Goal: Task Accomplishment & Management: Complete application form

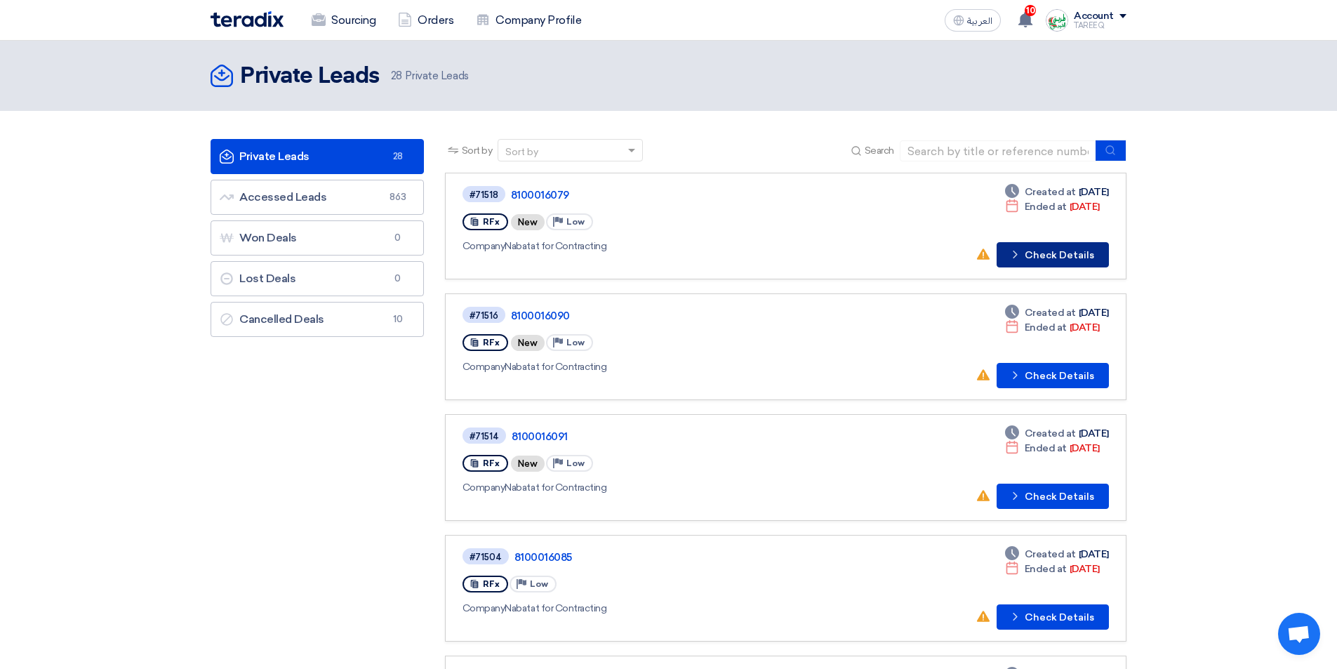
click at [1063, 256] on button "Check details Check Details" at bounding box center [1053, 254] width 112 height 25
click at [1022, 248] on icon "Check details" at bounding box center [1015, 254] width 13 height 13
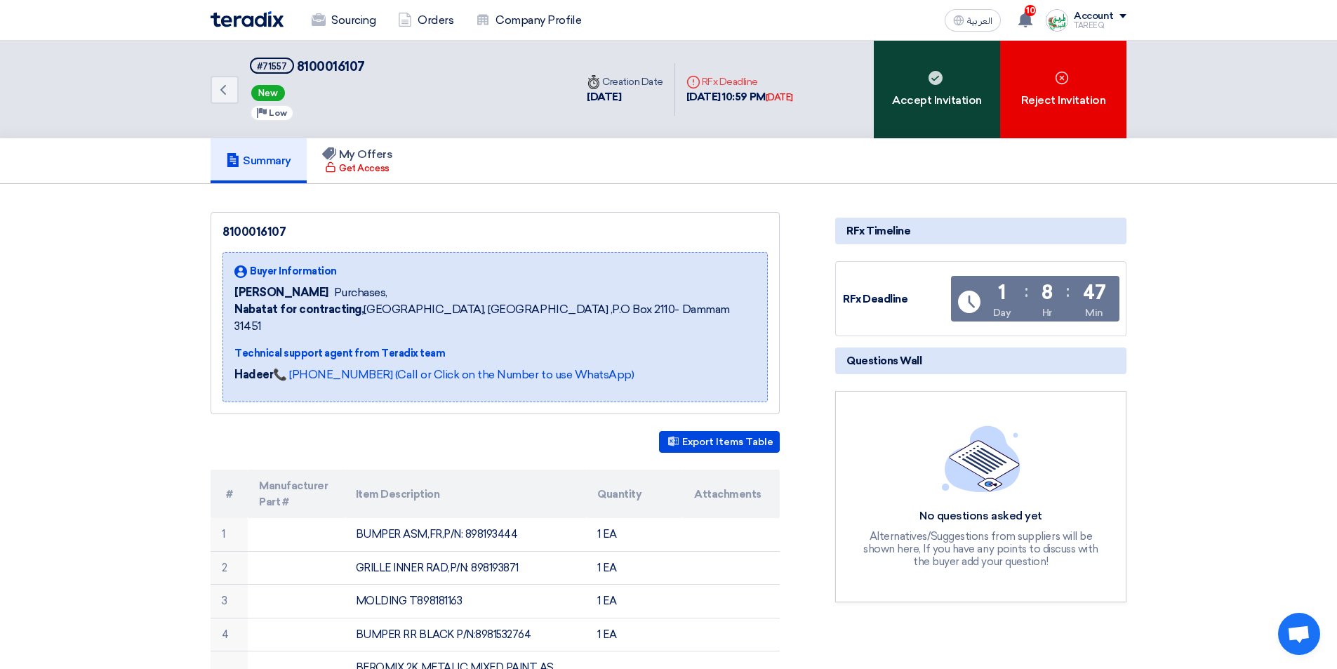
click at [967, 94] on div "Accept Invitation" at bounding box center [937, 90] width 126 height 98
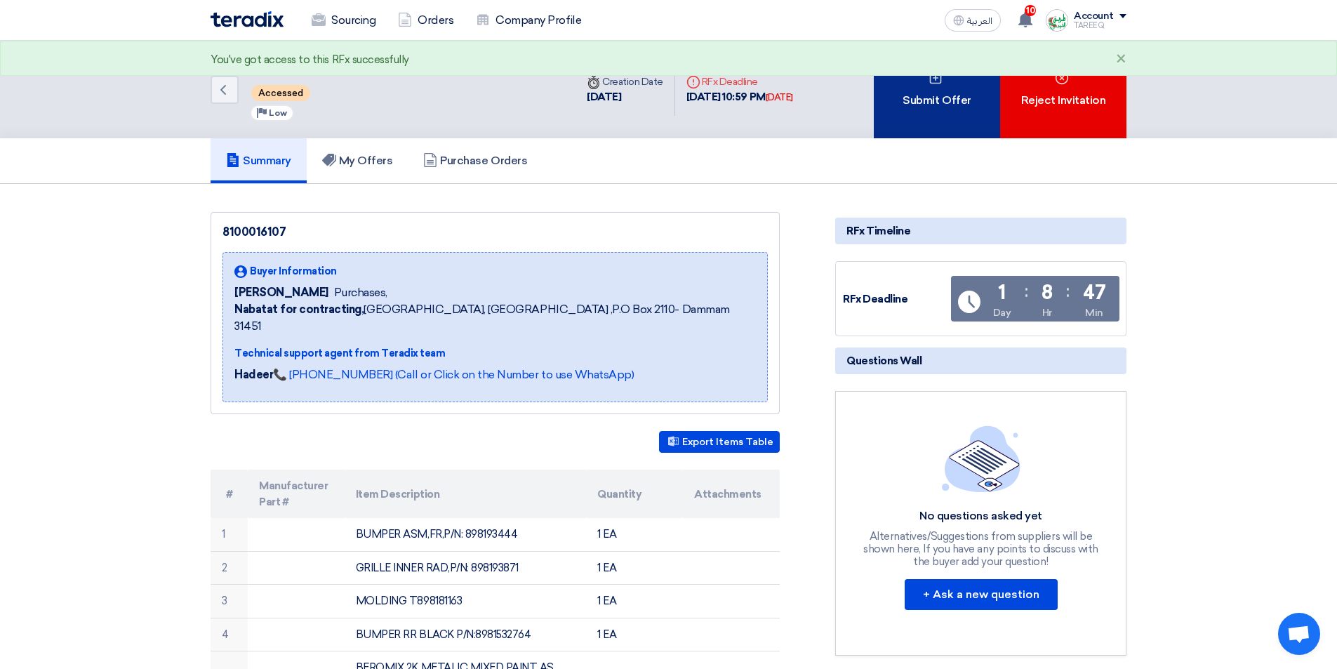
click at [966, 96] on div "Submit Offer" at bounding box center [937, 90] width 126 height 98
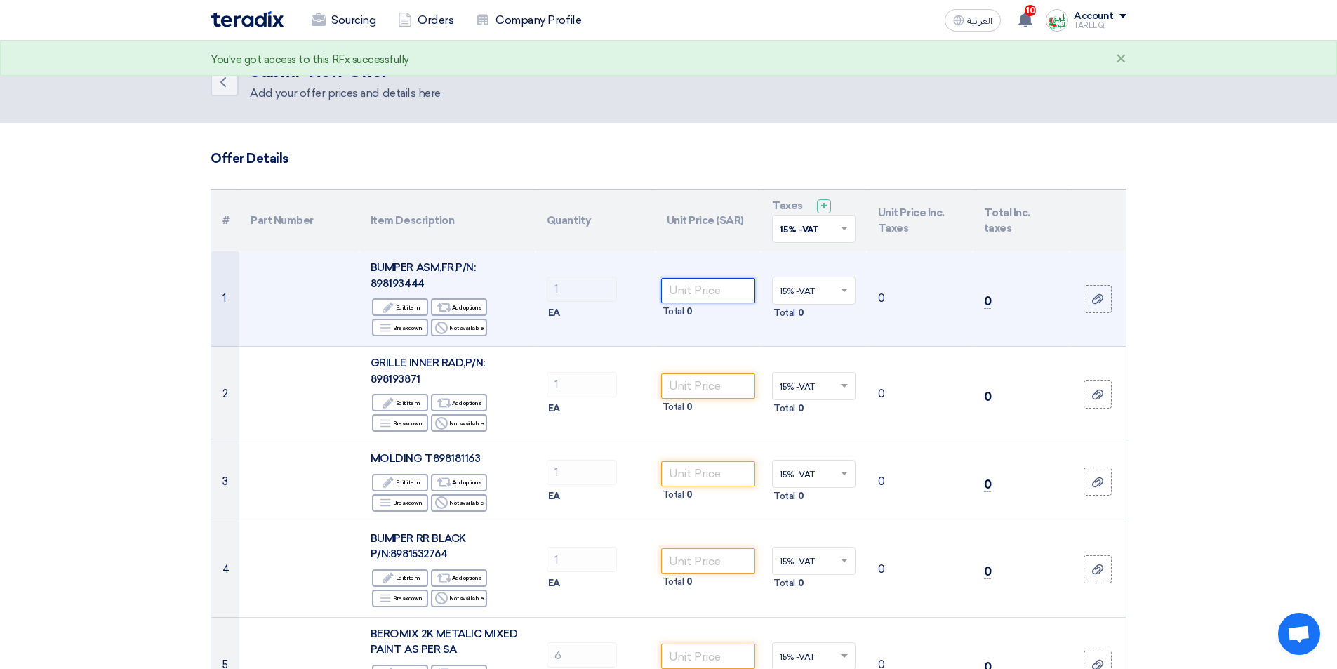
click at [694, 298] on input "number" at bounding box center [708, 290] width 95 height 25
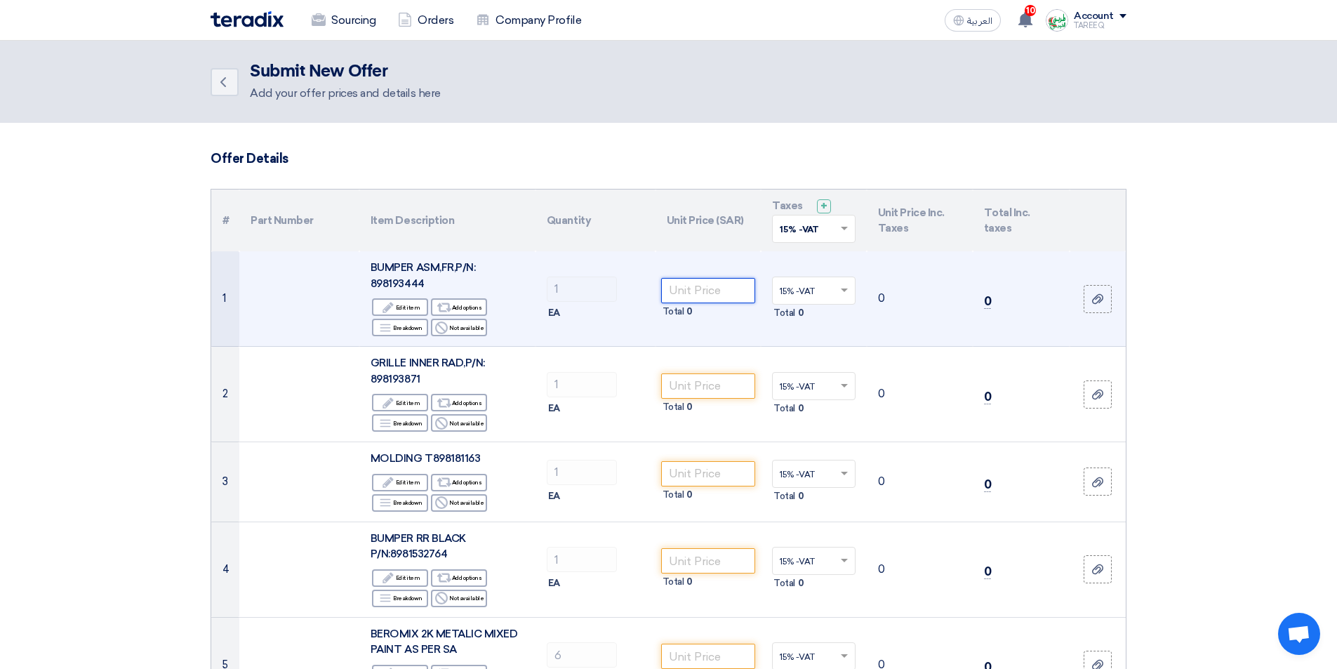
click at [708, 294] on input "number" at bounding box center [708, 290] width 95 height 25
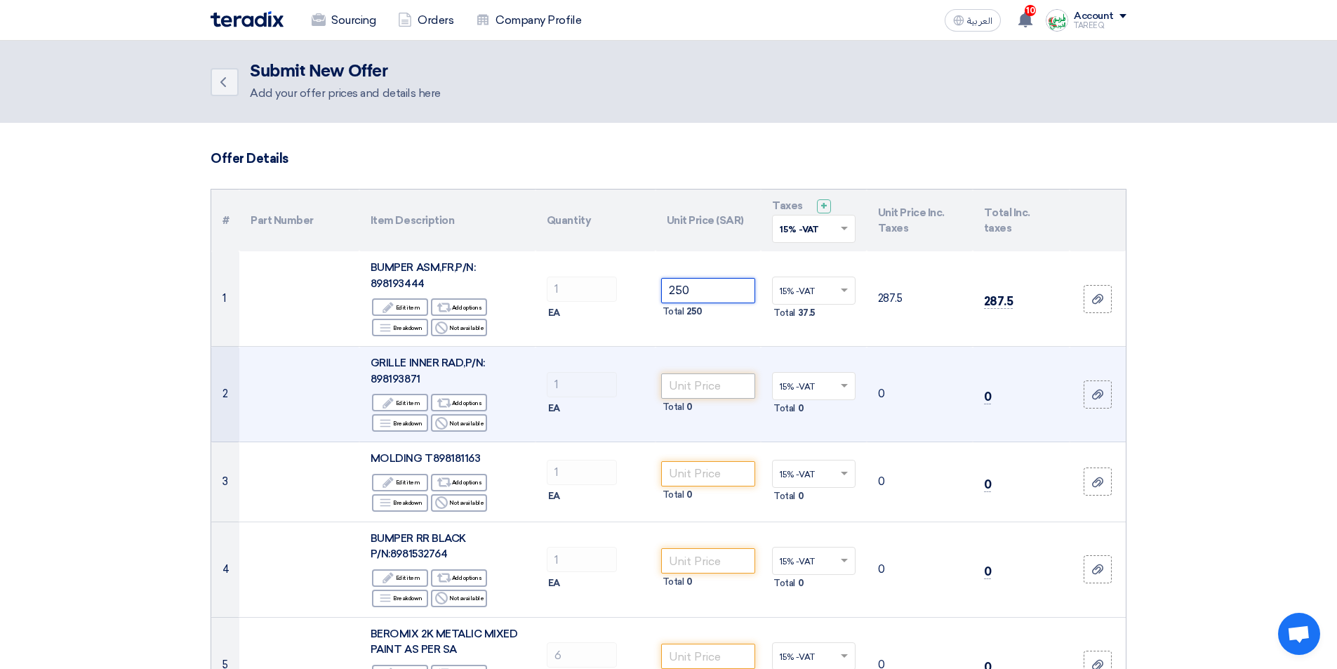
type input "250"
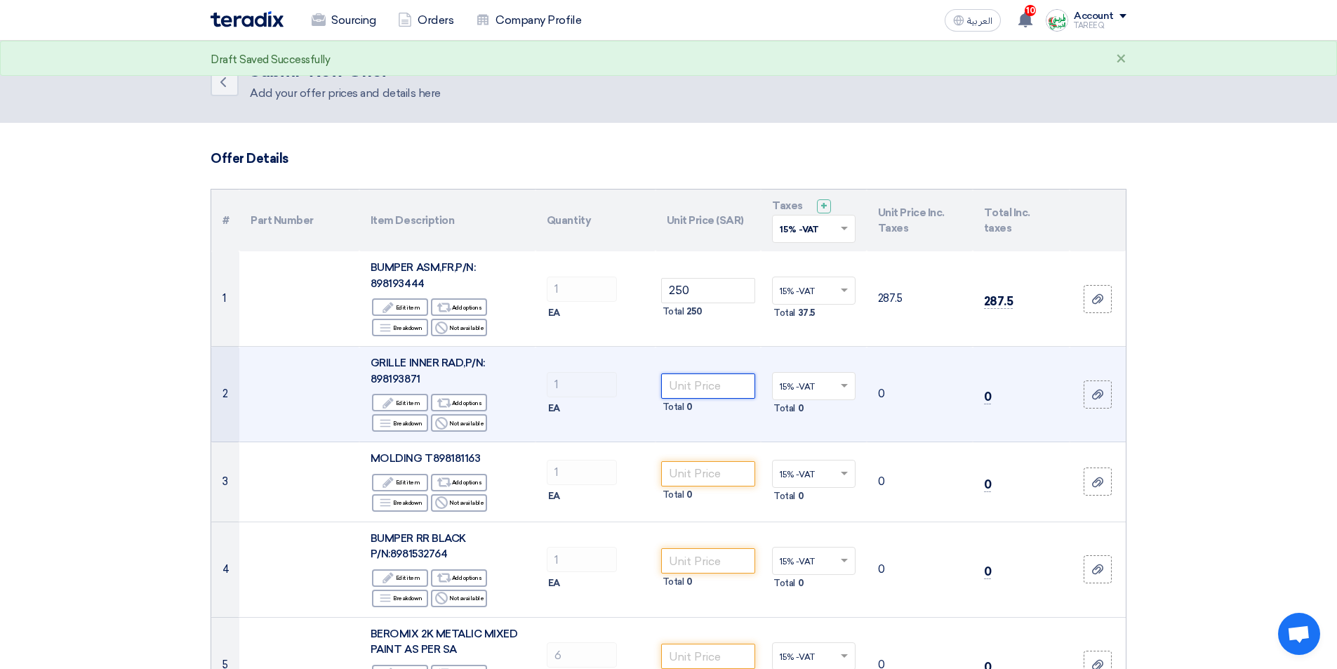
click at [712, 378] on input "number" at bounding box center [708, 385] width 95 height 25
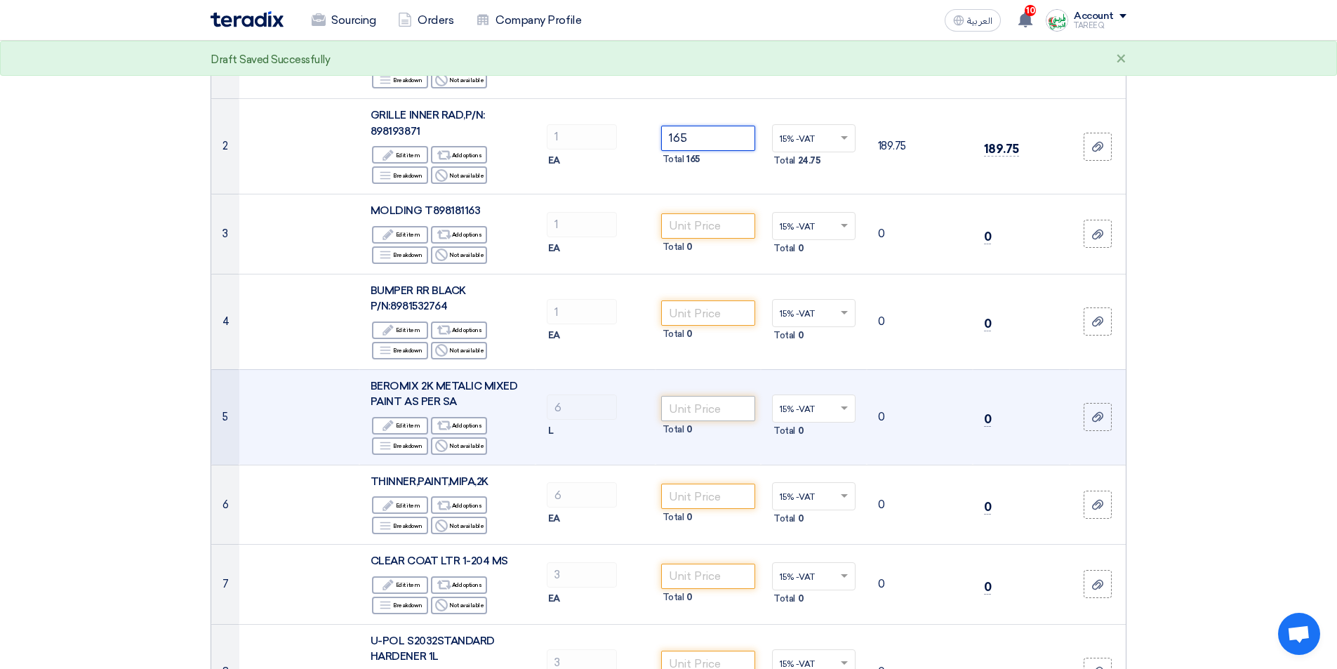
scroll to position [281, 0]
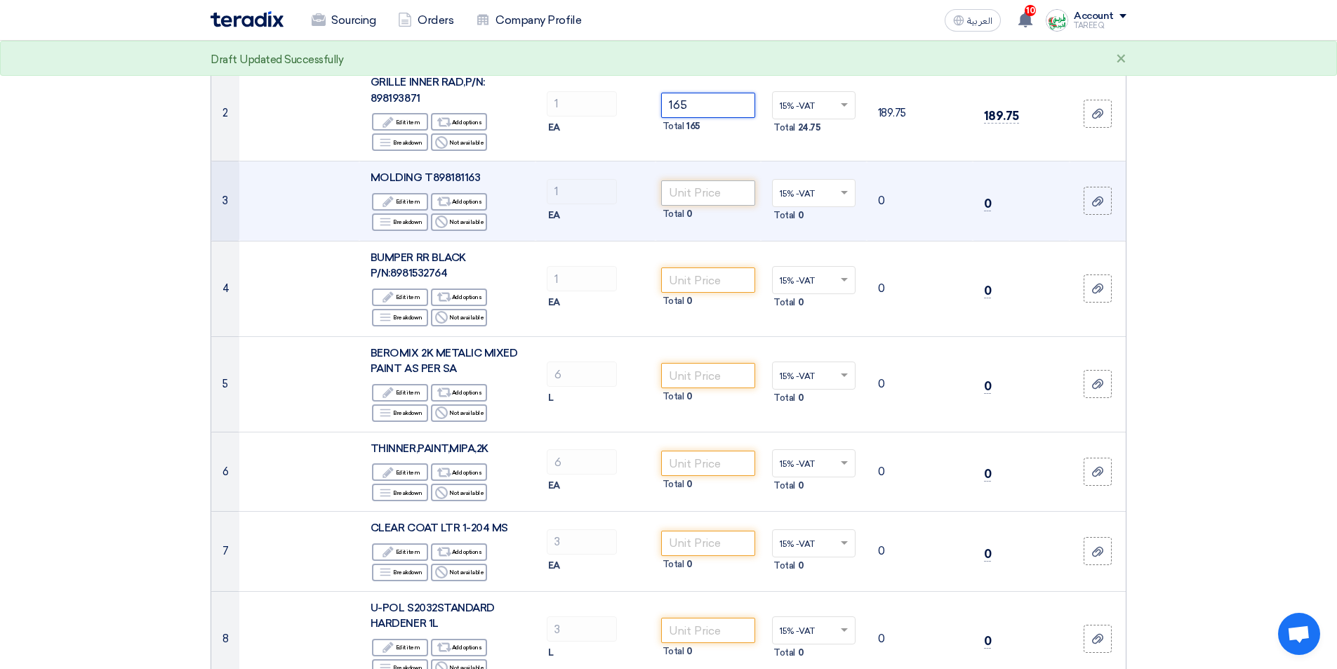
type input "165"
click at [686, 195] on input "number" at bounding box center [708, 192] width 95 height 25
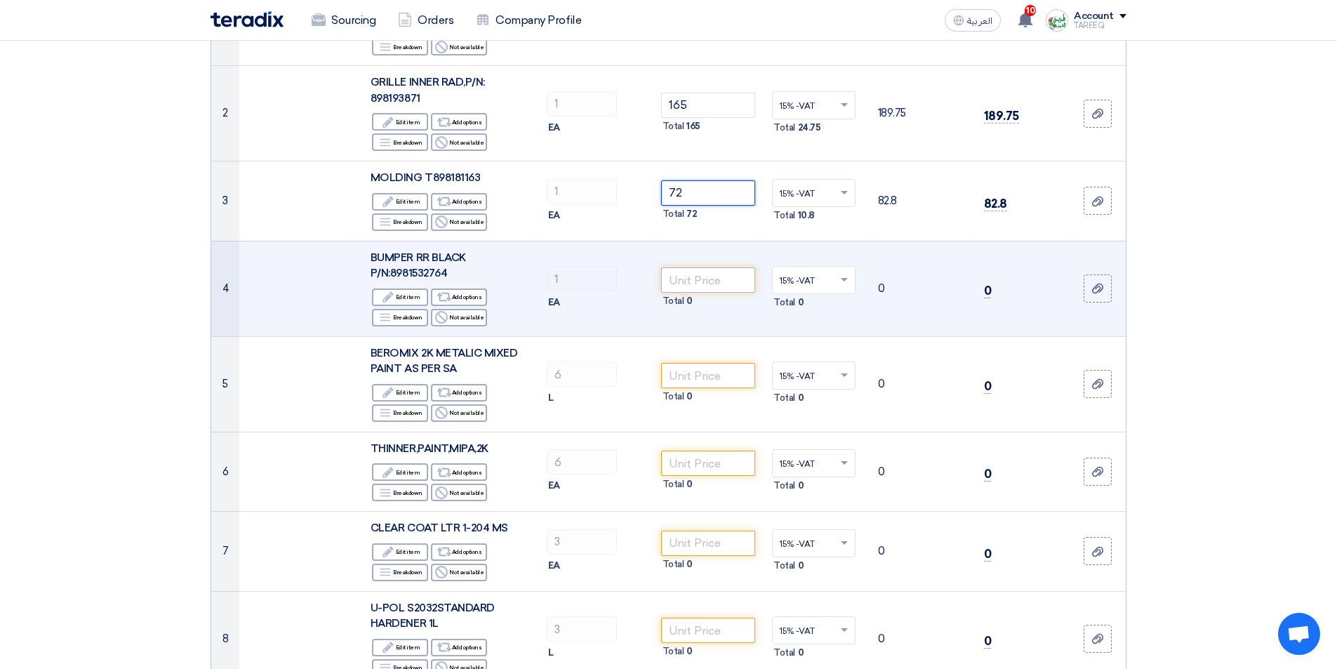
type input "72"
click at [696, 272] on input "number" at bounding box center [708, 279] width 95 height 25
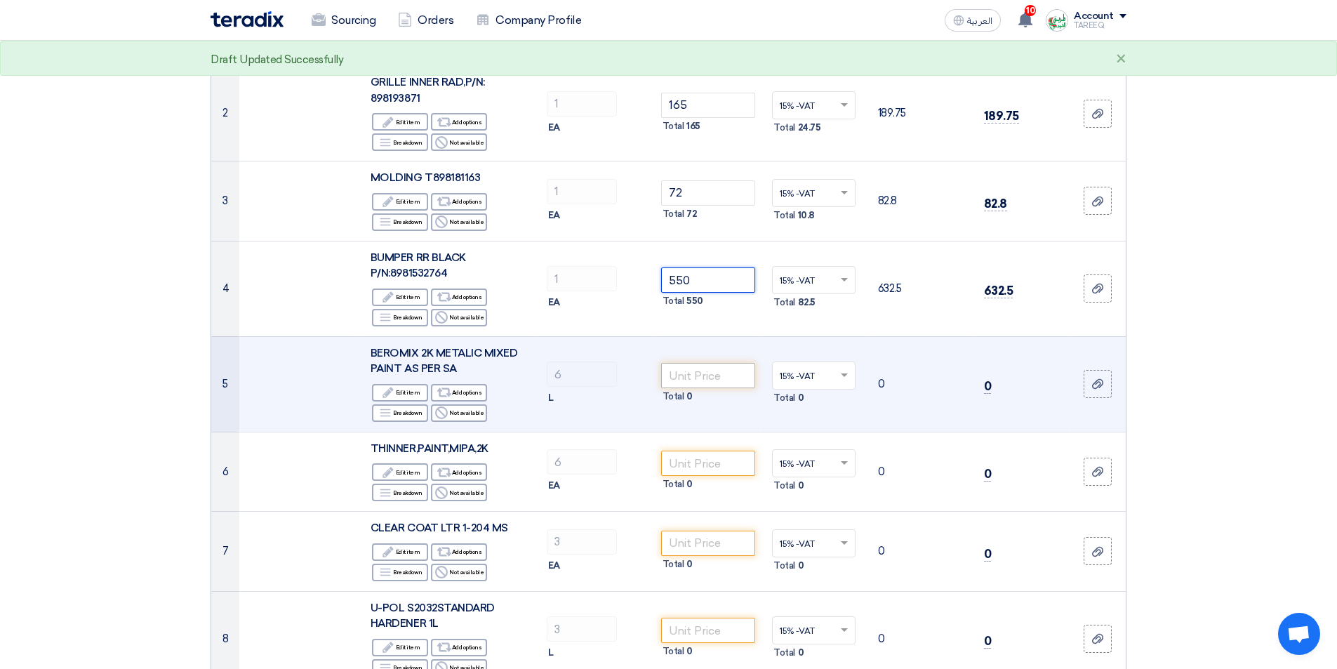
scroll to position [351, 0]
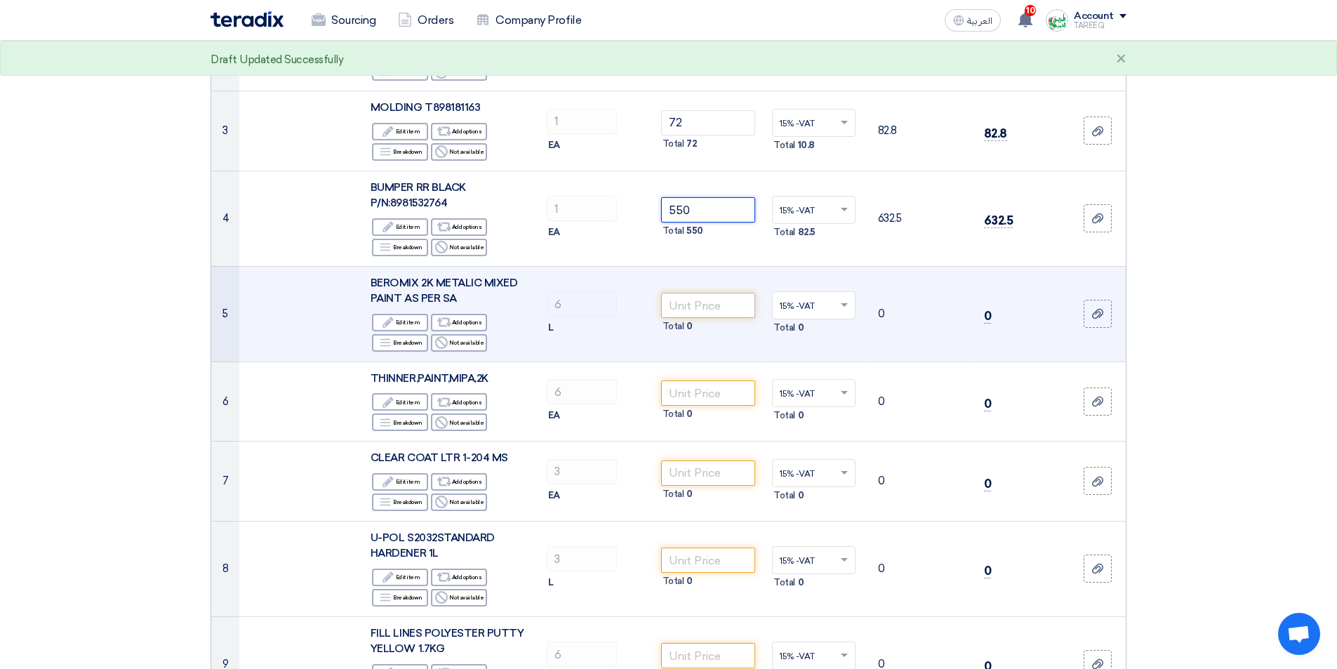
type input "550"
click at [705, 311] on input "number" at bounding box center [708, 305] width 95 height 25
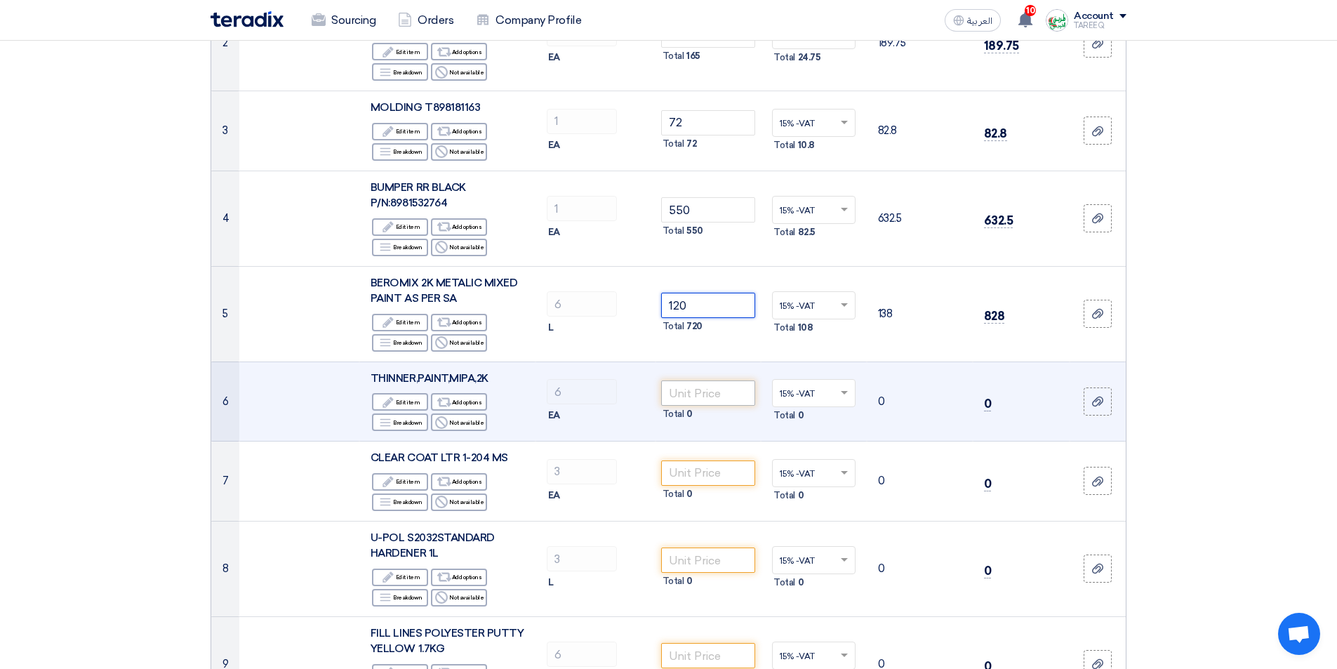
type input "120"
click at [719, 392] on input "number" at bounding box center [708, 392] width 95 height 25
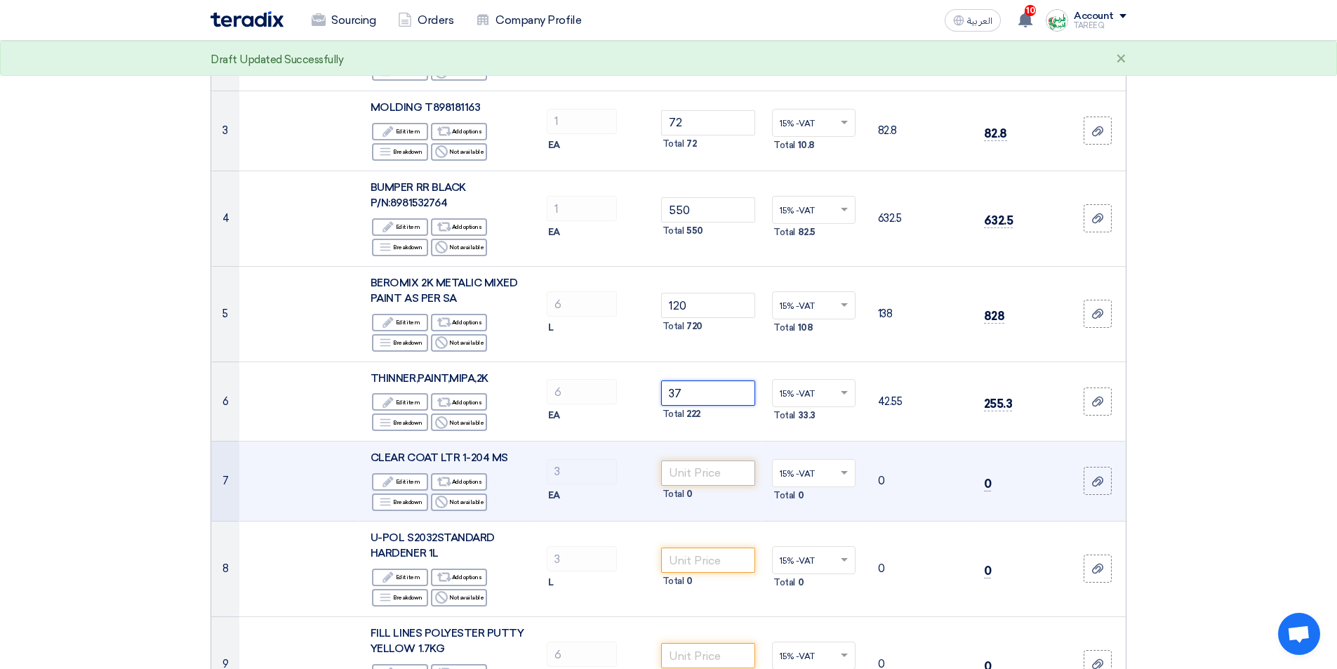
type input "37"
click at [721, 476] on input "number" at bounding box center [708, 472] width 95 height 25
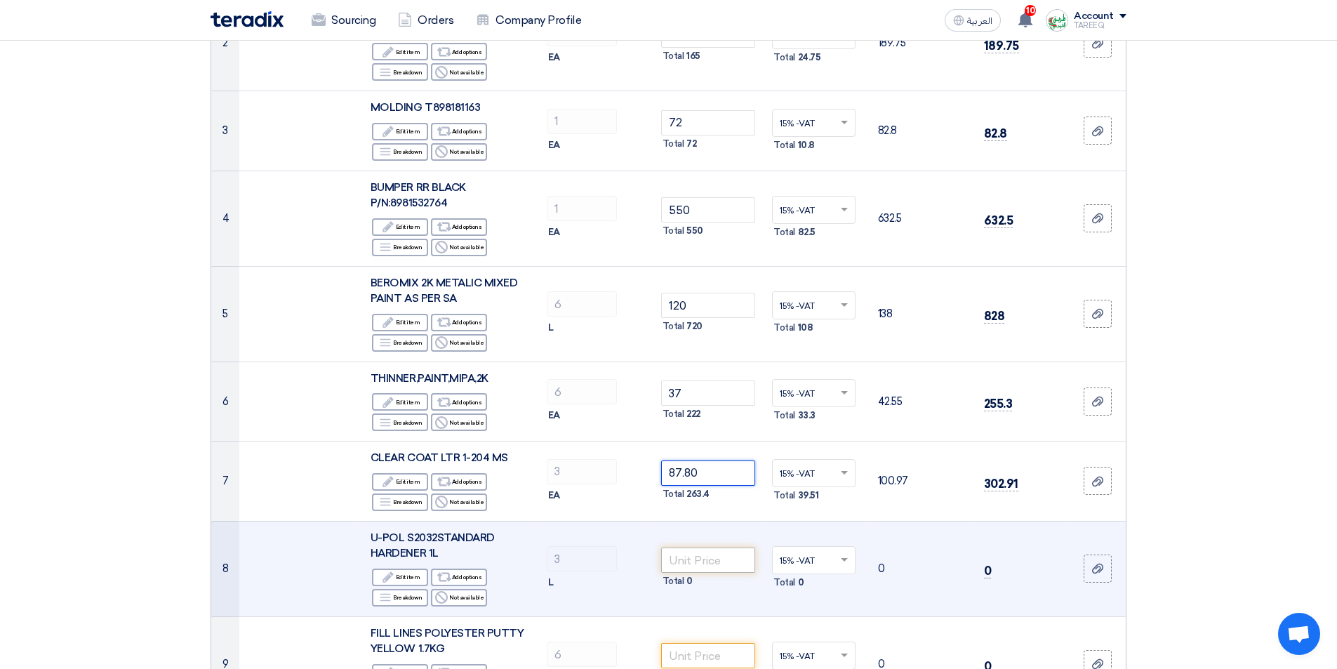
type input "87.80"
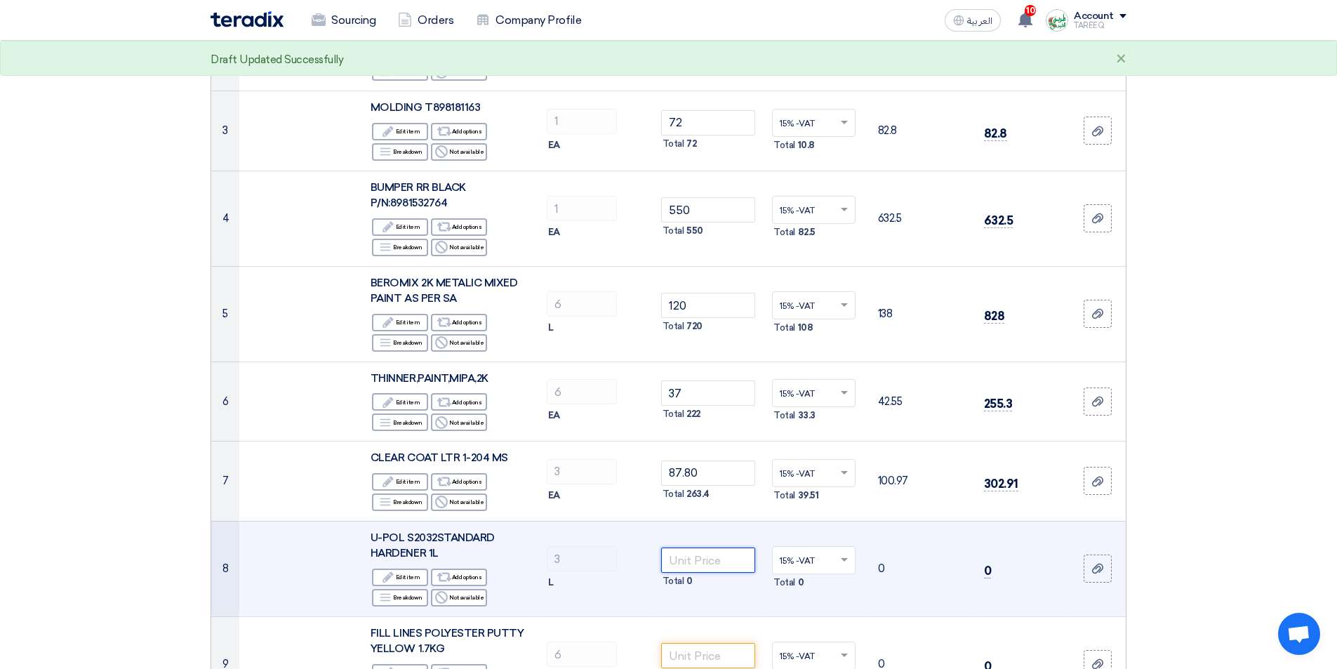
click at [703, 557] on input "number" at bounding box center [708, 559] width 95 height 25
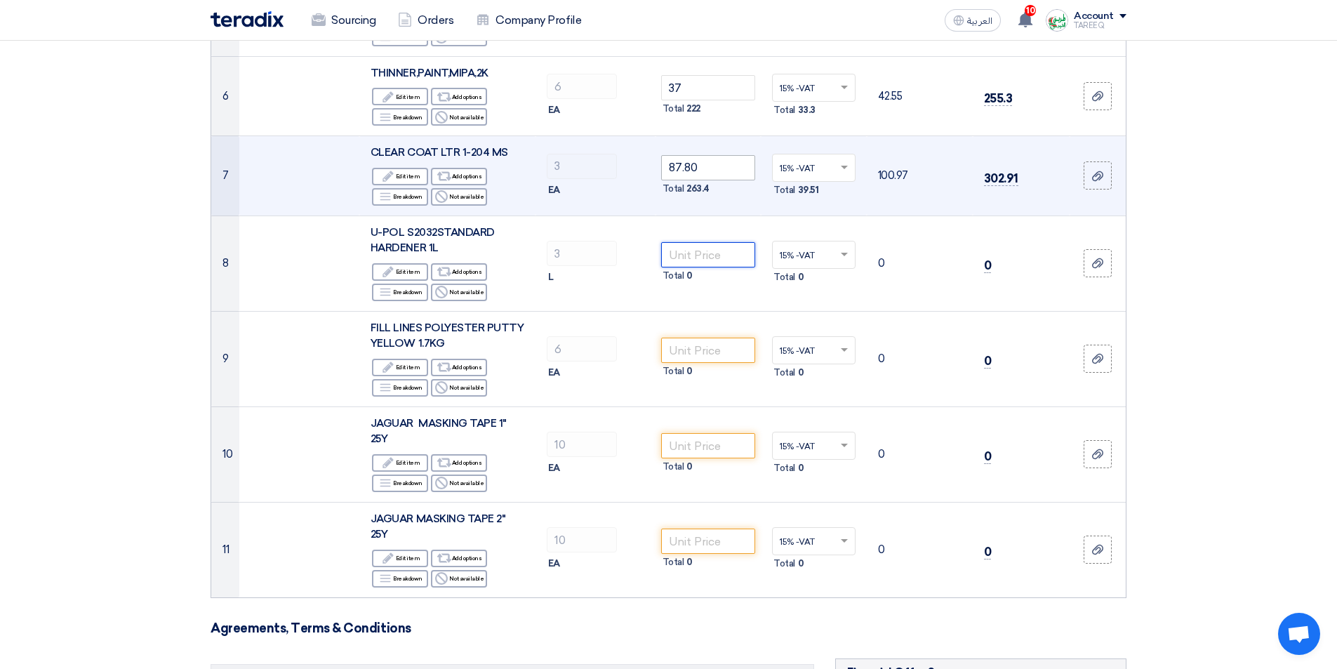
scroll to position [702, 0]
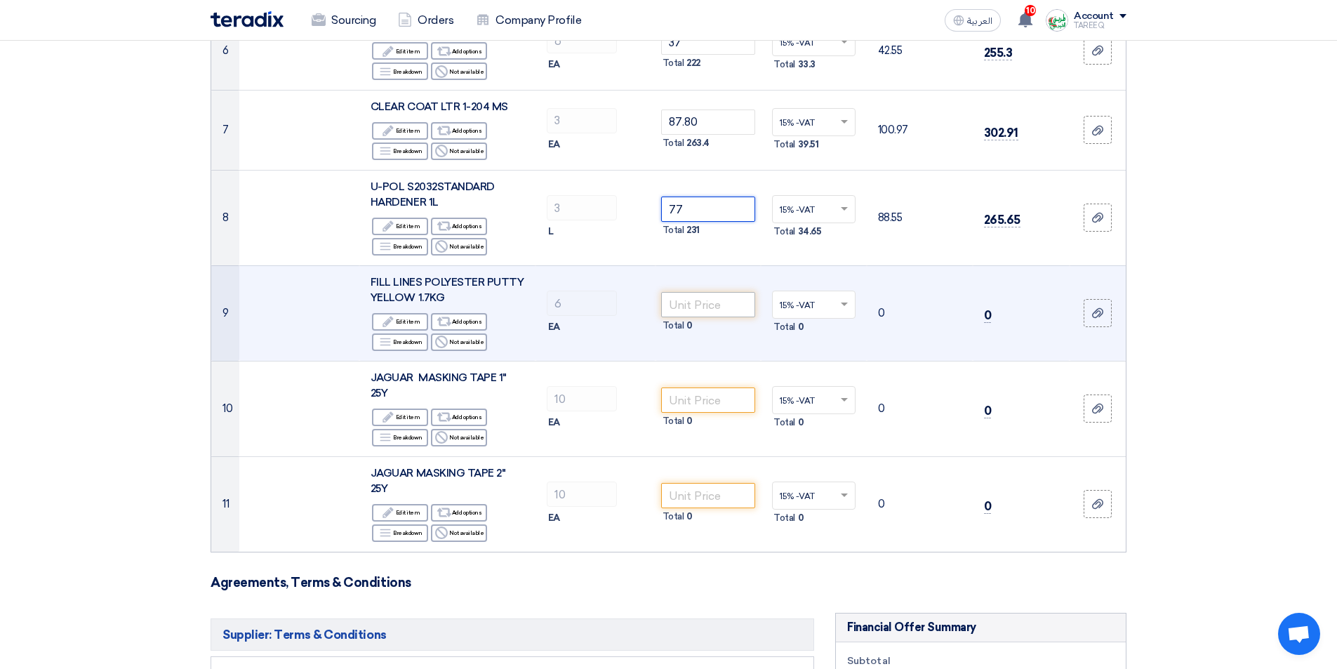
type input "77"
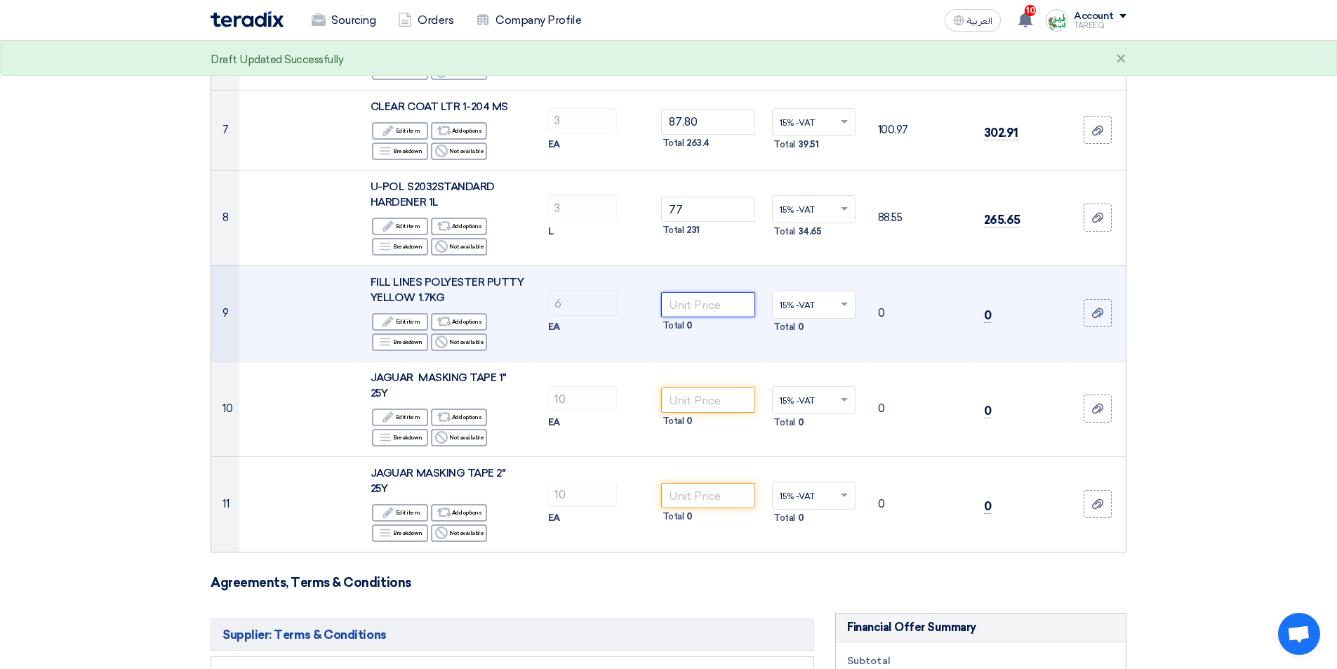
click at [719, 311] on input "number" at bounding box center [708, 304] width 95 height 25
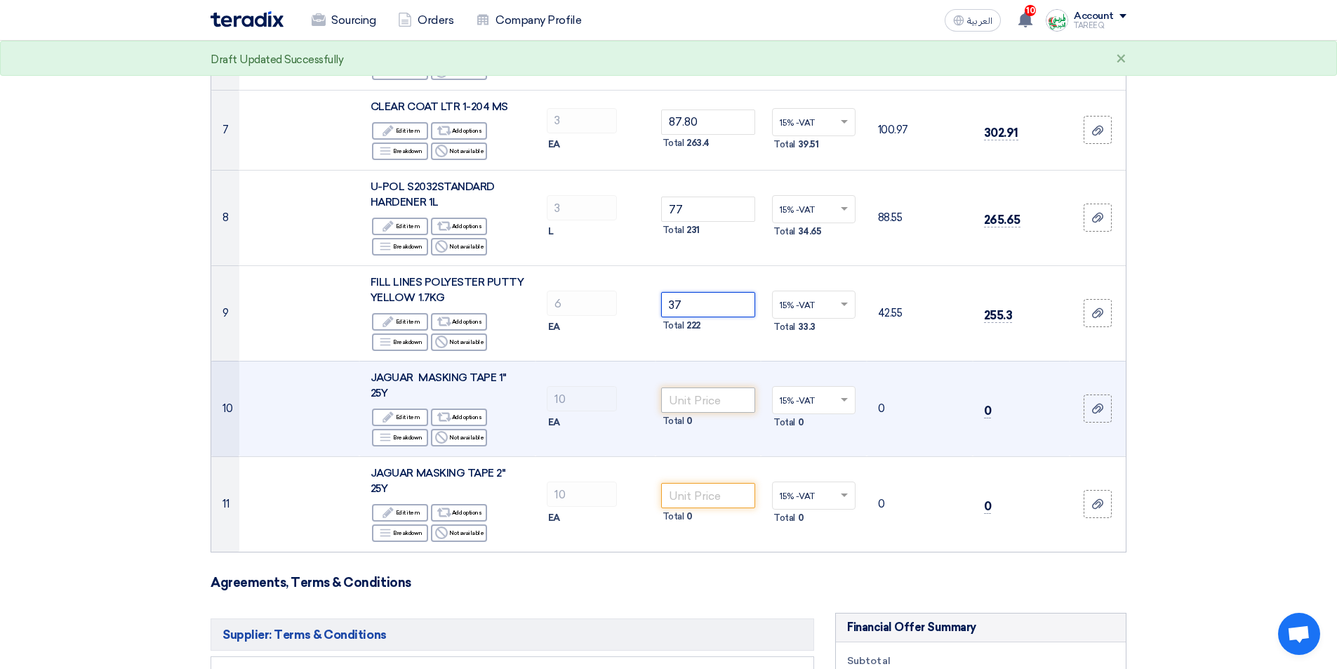
type input "37"
drag, startPoint x: 690, startPoint y: 406, endPoint x: 679, endPoint y: 401, distance: 11.6
click at [688, 407] on input "number" at bounding box center [708, 399] width 95 height 25
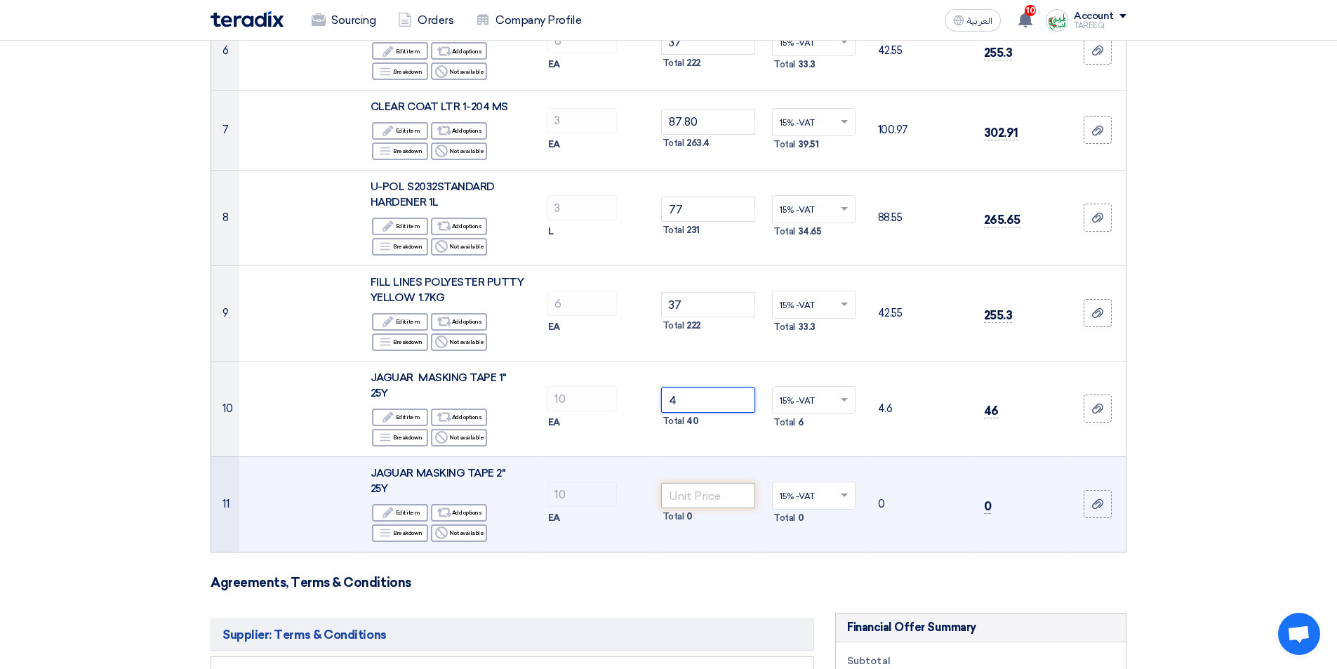
type input "4"
click at [710, 492] on input "number" at bounding box center [708, 495] width 95 height 25
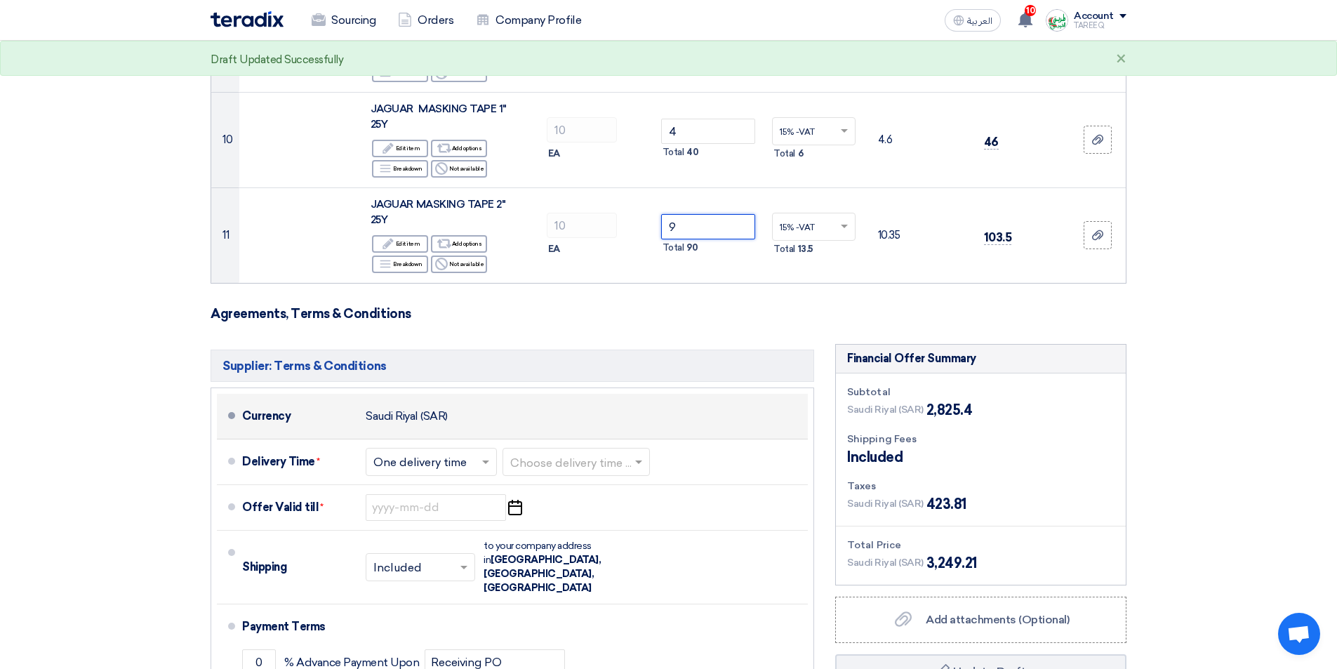
scroll to position [983, 0]
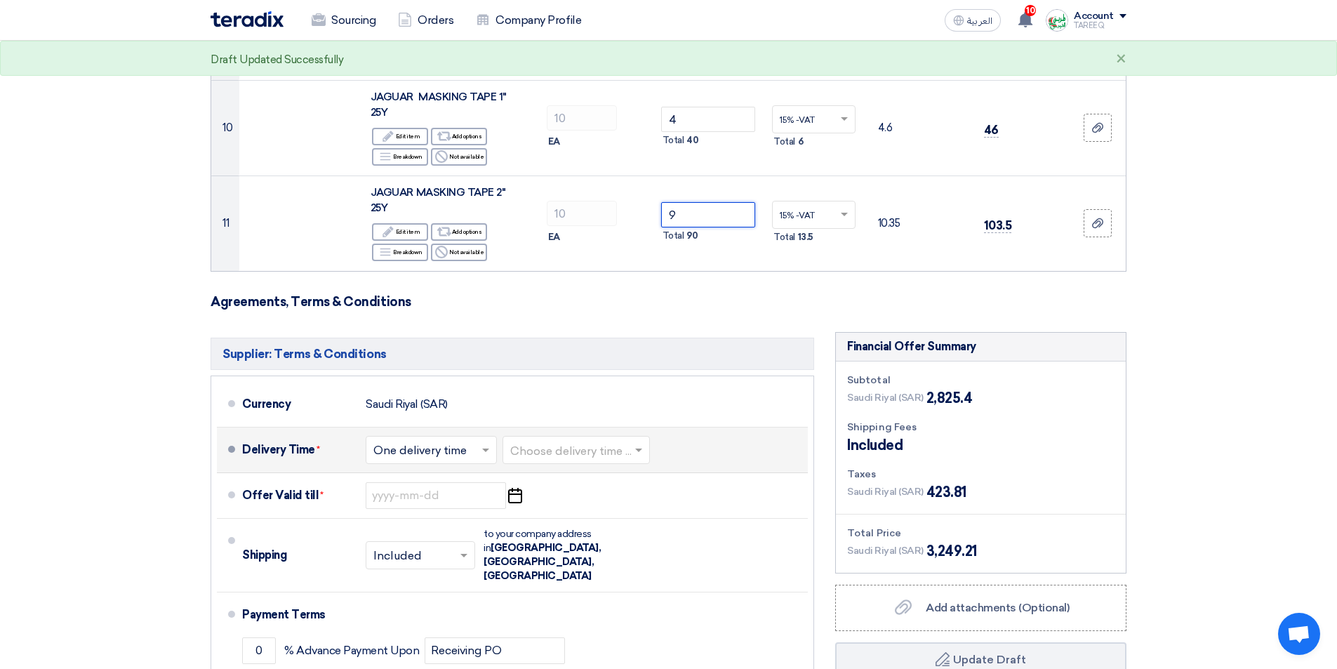
type input "9"
click at [569, 450] on input "text" at bounding box center [576, 451] width 133 height 20
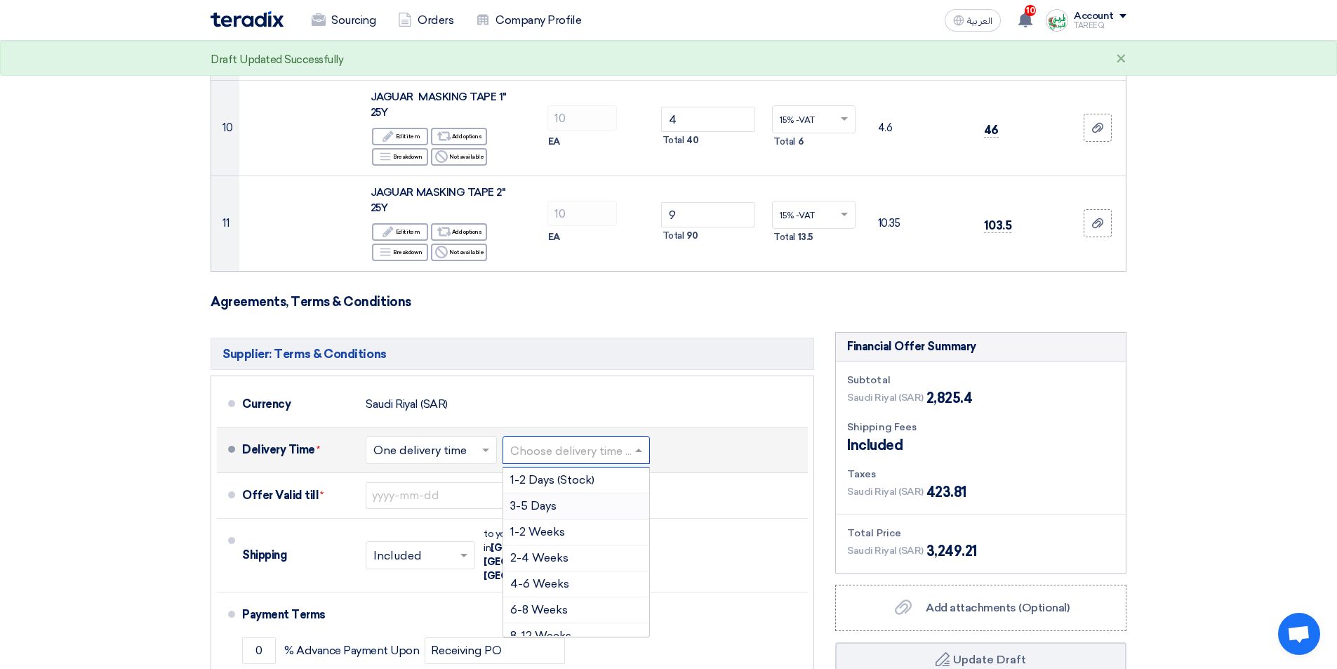
click at [562, 510] on div "3-5 Days" at bounding box center [576, 506] width 146 height 26
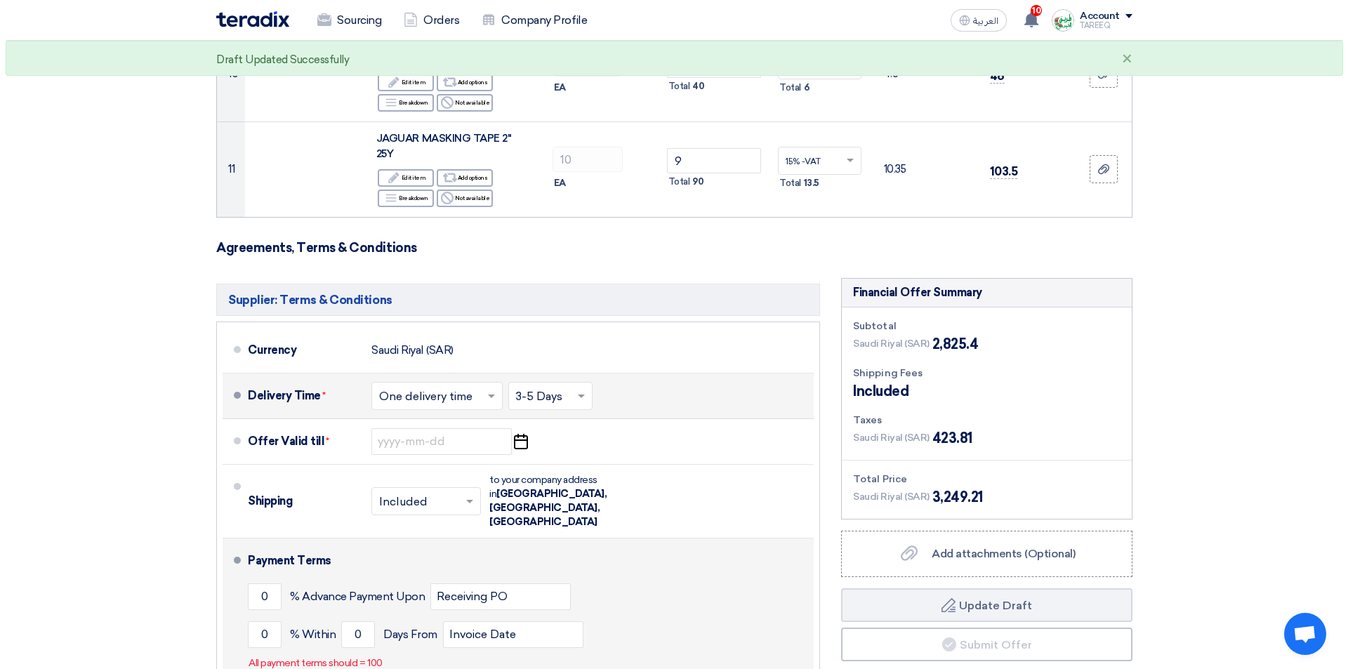
scroll to position [1193, 0]
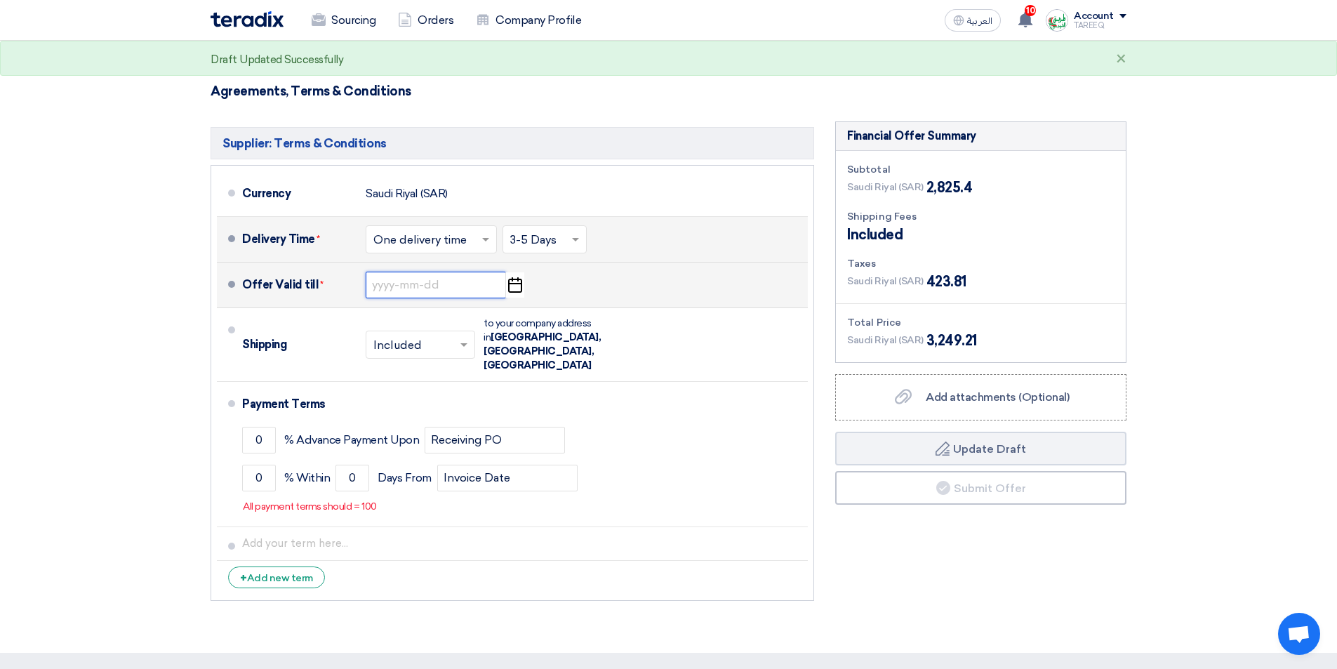
click at [397, 283] on input at bounding box center [436, 285] width 140 height 27
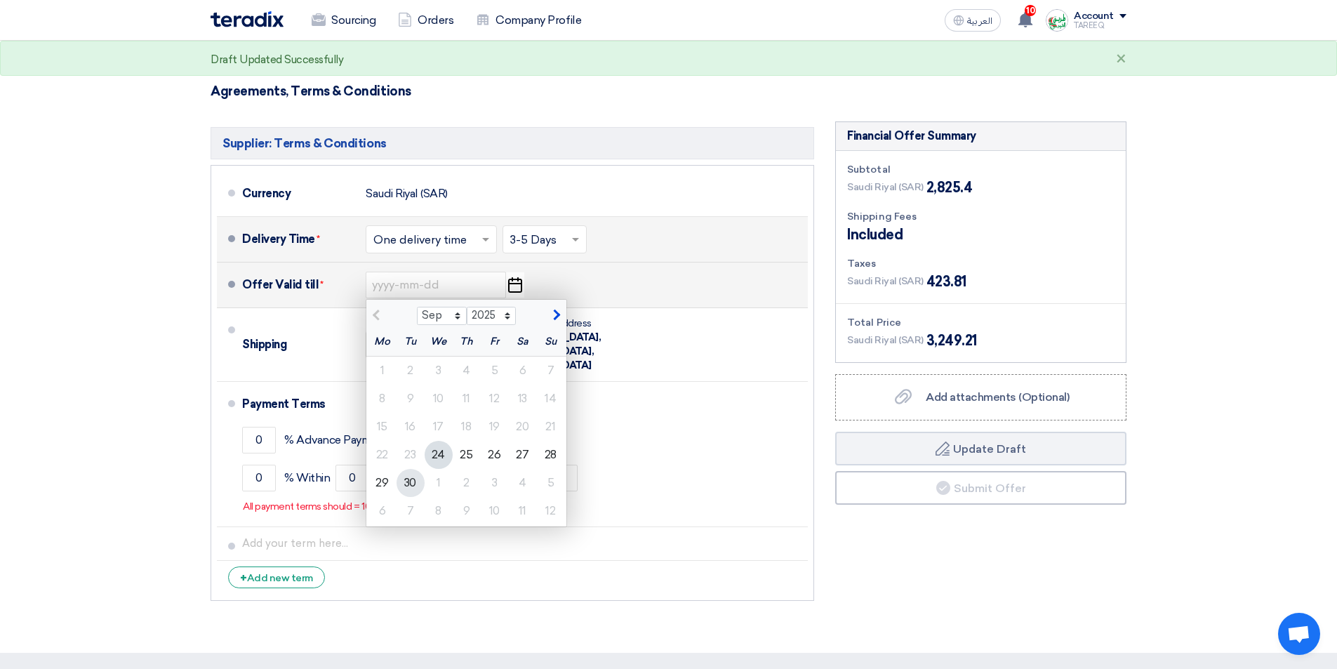
click at [404, 481] on div "30" at bounding box center [411, 483] width 28 height 28
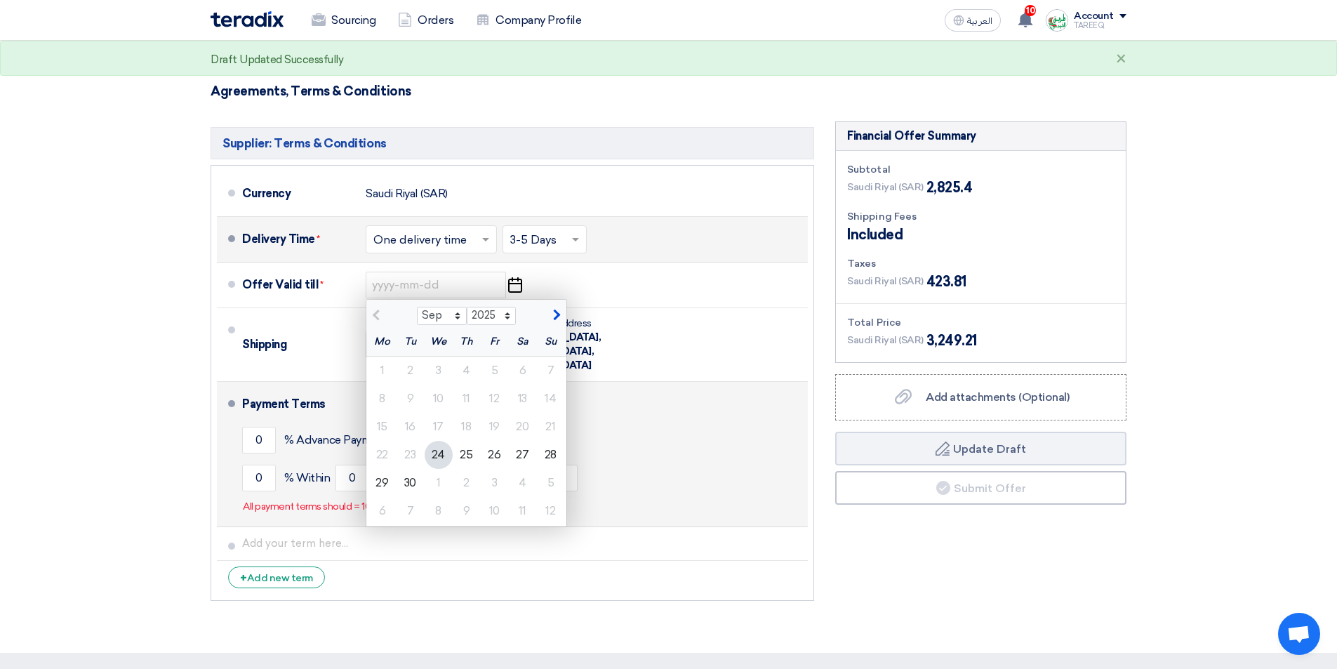
type input "9/30/2025"
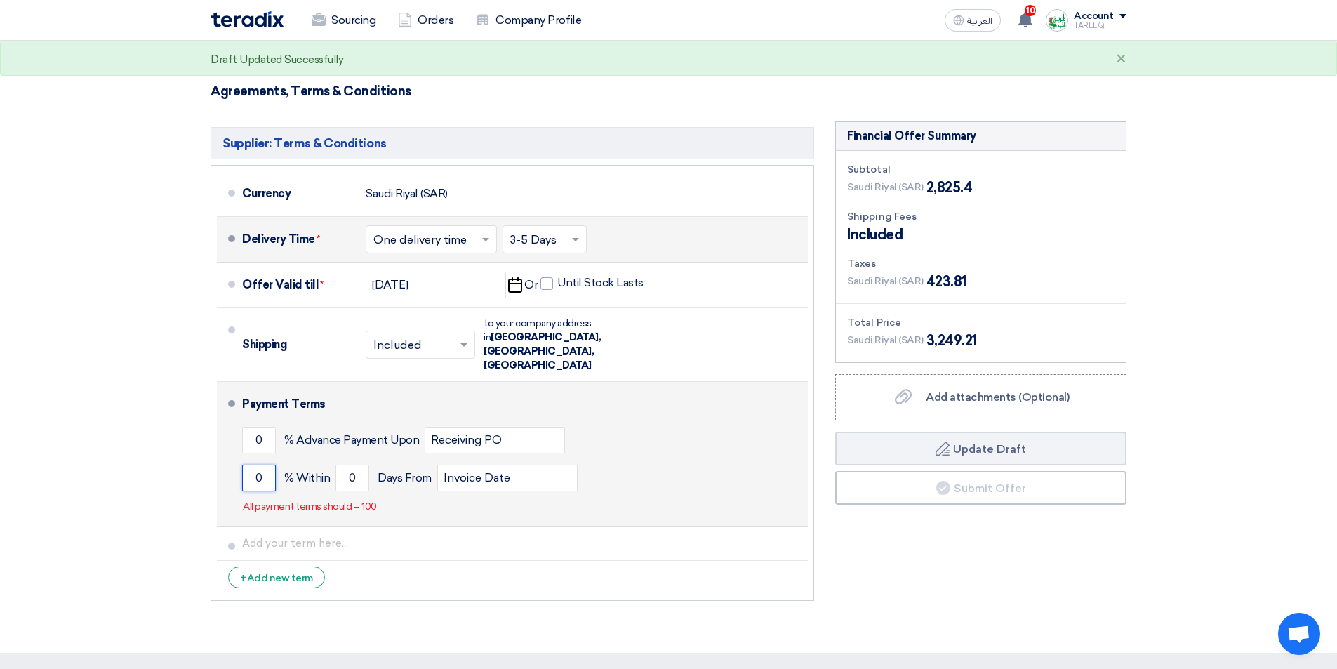
click at [245, 465] on input "0" at bounding box center [259, 478] width 34 height 27
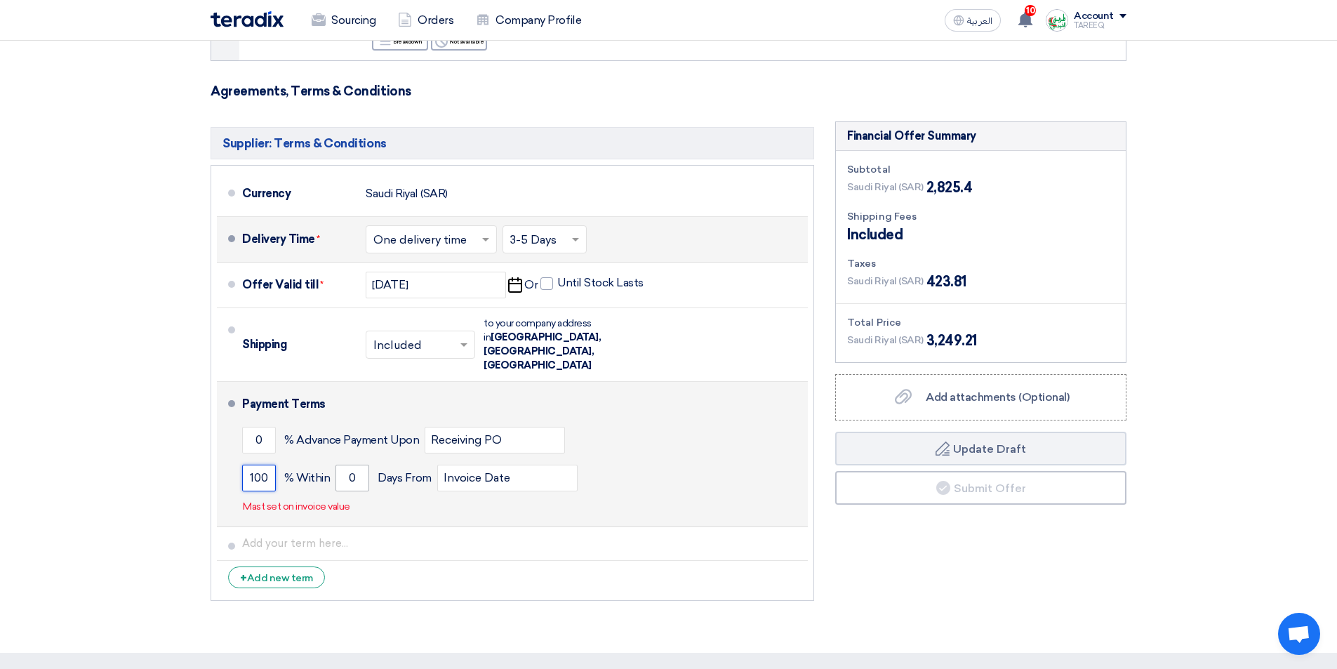
type input "100"
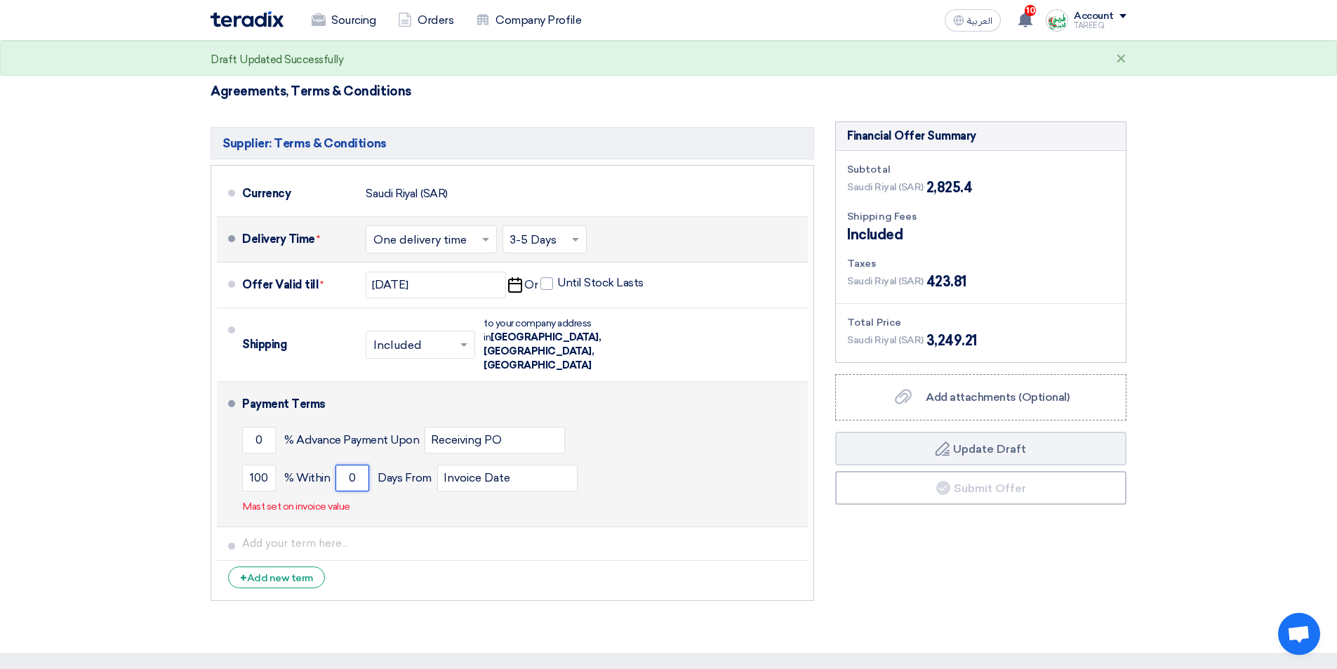
drag, startPoint x: 342, startPoint y: 449, endPoint x: 476, endPoint y: 434, distance: 134.2
click at [342, 465] on input "0" at bounding box center [352, 478] width 34 height 27
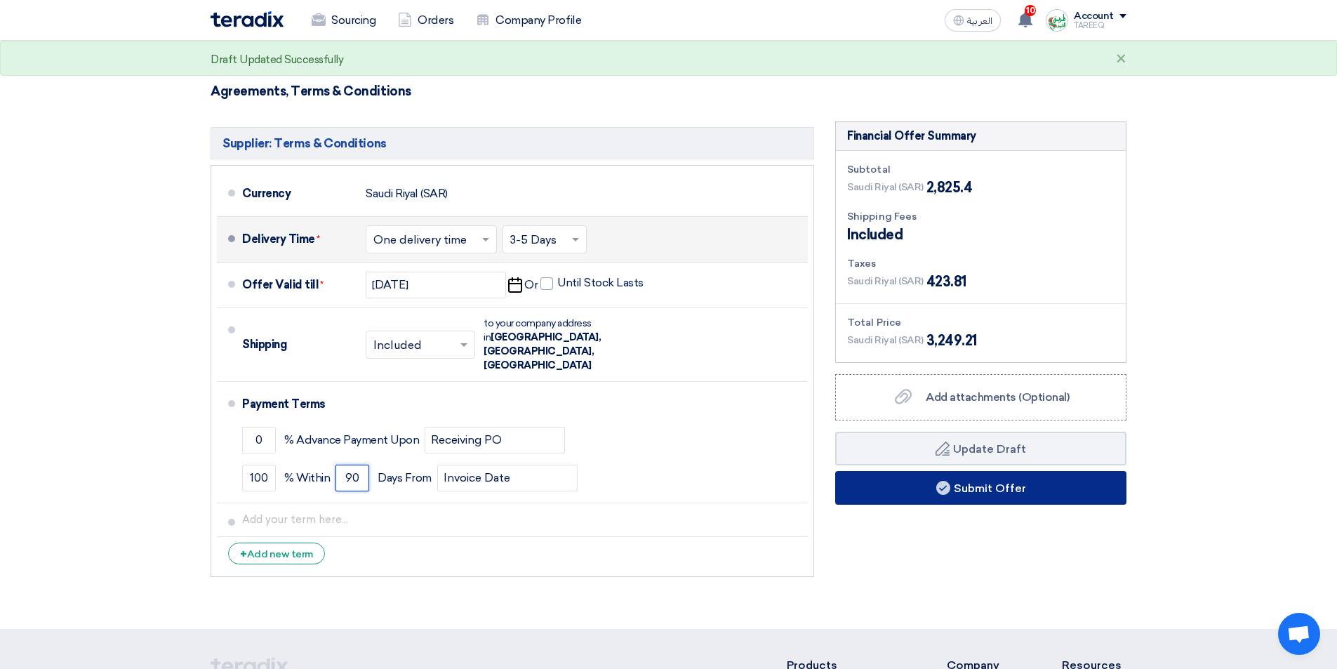
type input "90"
click at [1052, 496] on button "Submit Offer" at bounding box center [980, 488] width 291 height 34
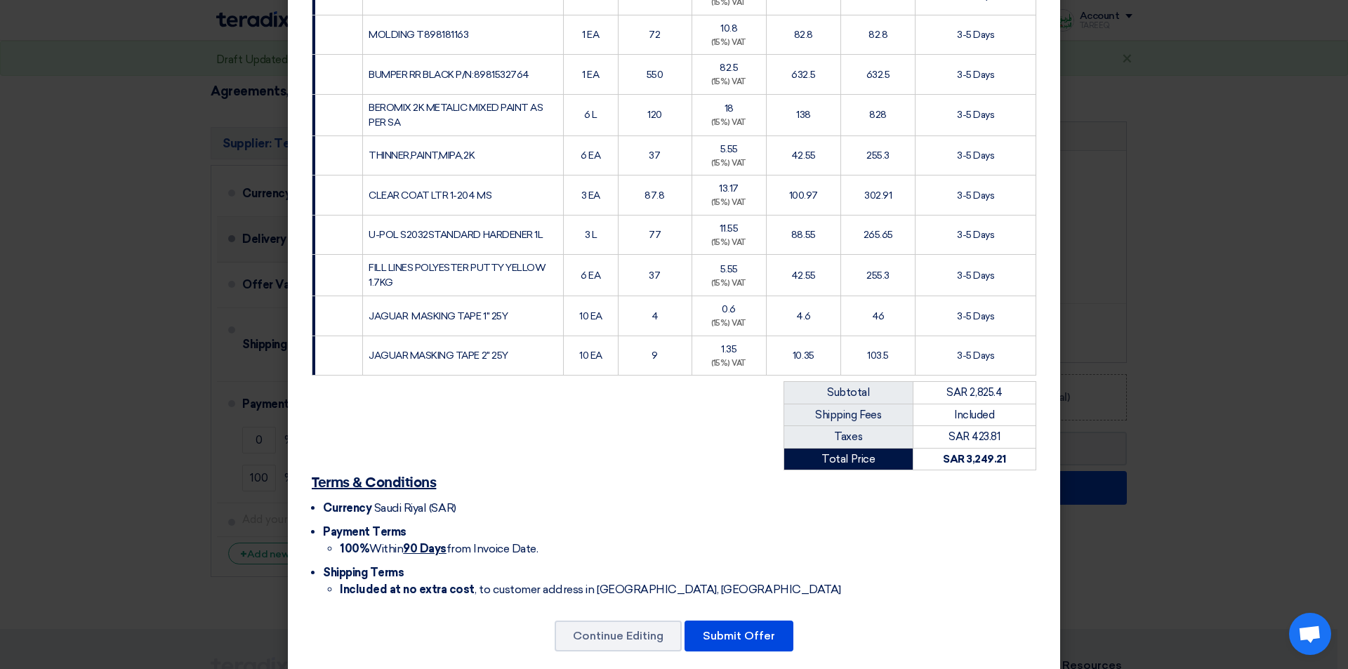
scroll to position [351, 0]
drag, startPoint x: 754, startPoint y: 630, endPoint x: 754, endPoint y: 623, distance: 7.1
click at [754, 627] on button "Submit Offer" at bounding box center [738, 635] width 109 height 31
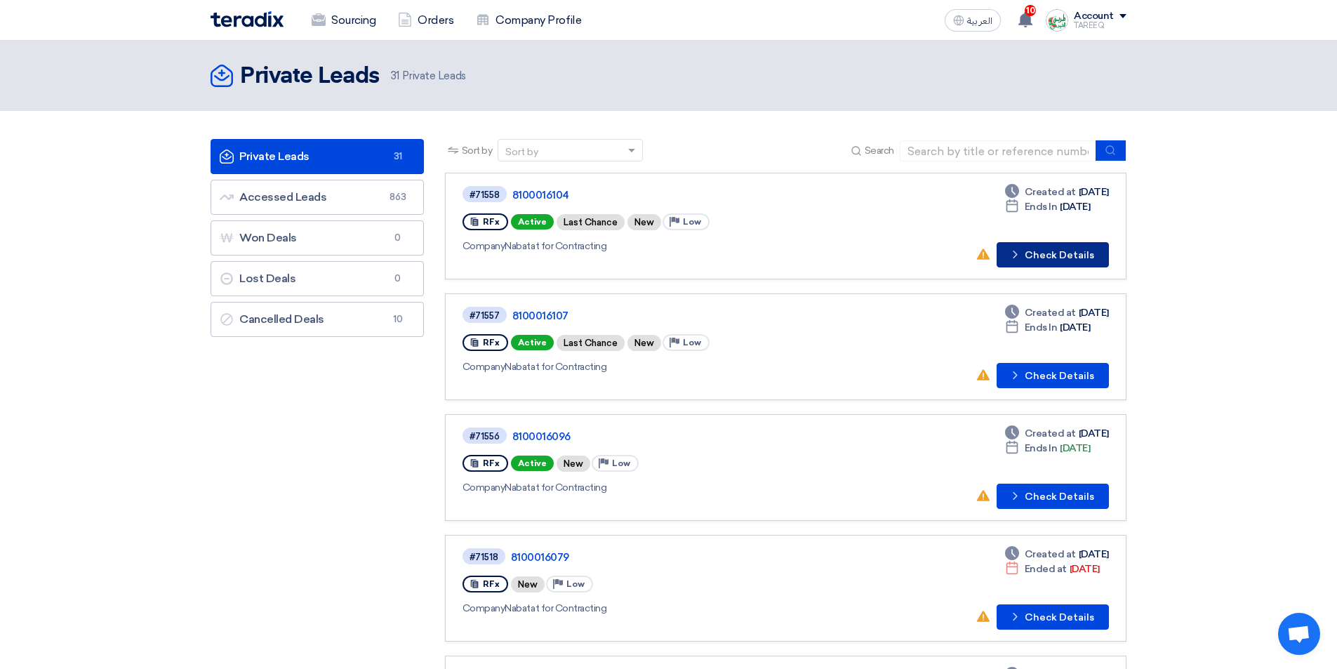
click at [1038, 252] on button "Check details Check Details" at bounding box center [1053, 254] width 112 height 25
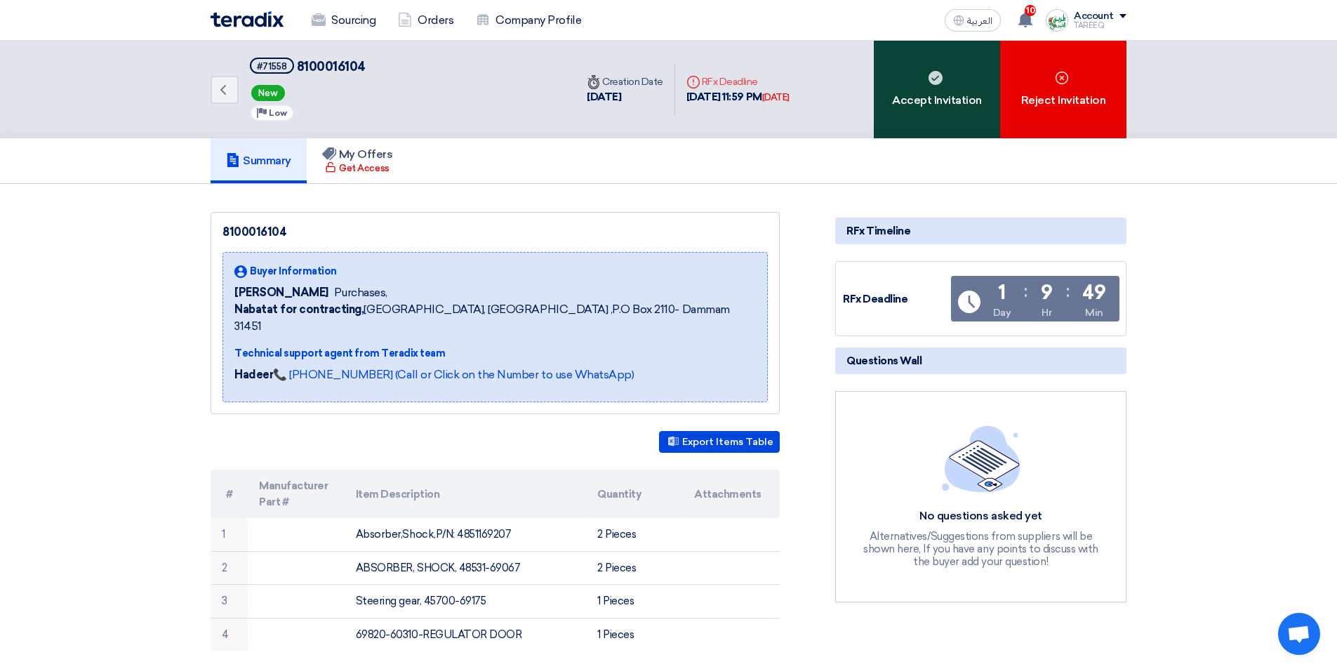
click at [966, 79] on div "Accept Invitation" at bounding box center [937, 90] width 126 height 98
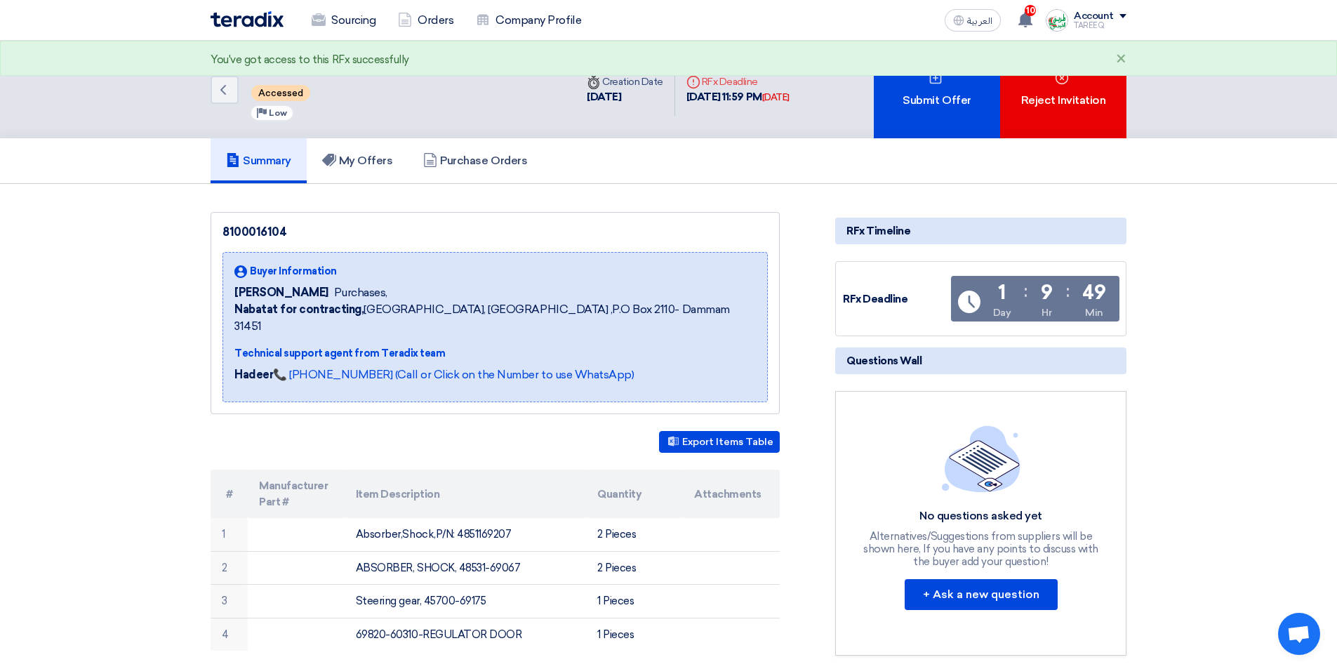
click at [967, 79] on div "Submit Offer" at bounding box center [937, 90] width 126 height 98
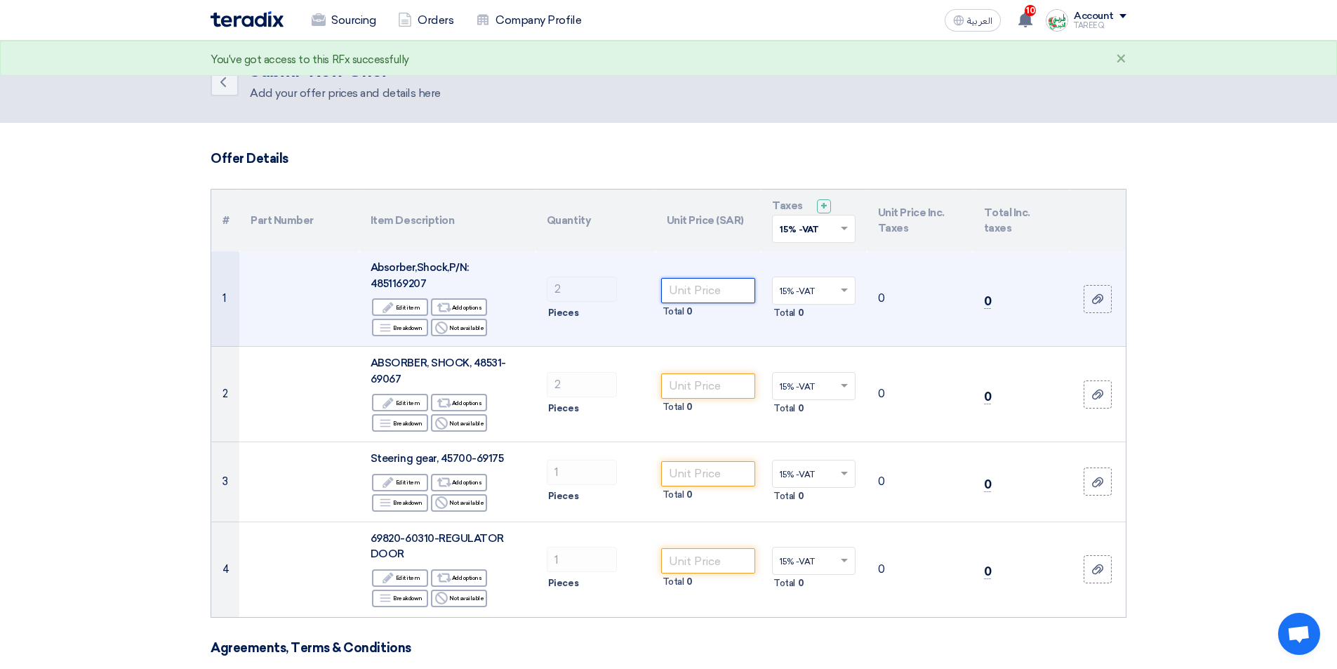
click at [727, 286] on input "number" at bounding box center [708, 290] width 95 height 25
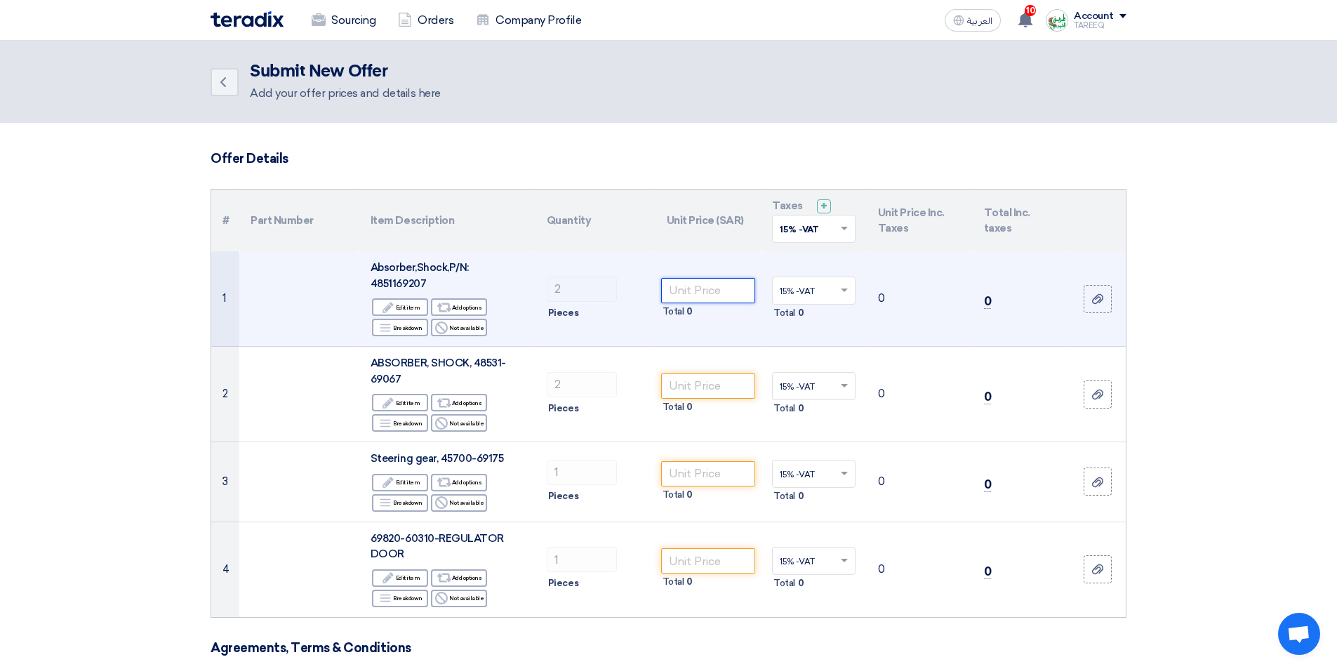
click at [704, 291] on input "number" at bounding box center [708, 290] width 95 height 25
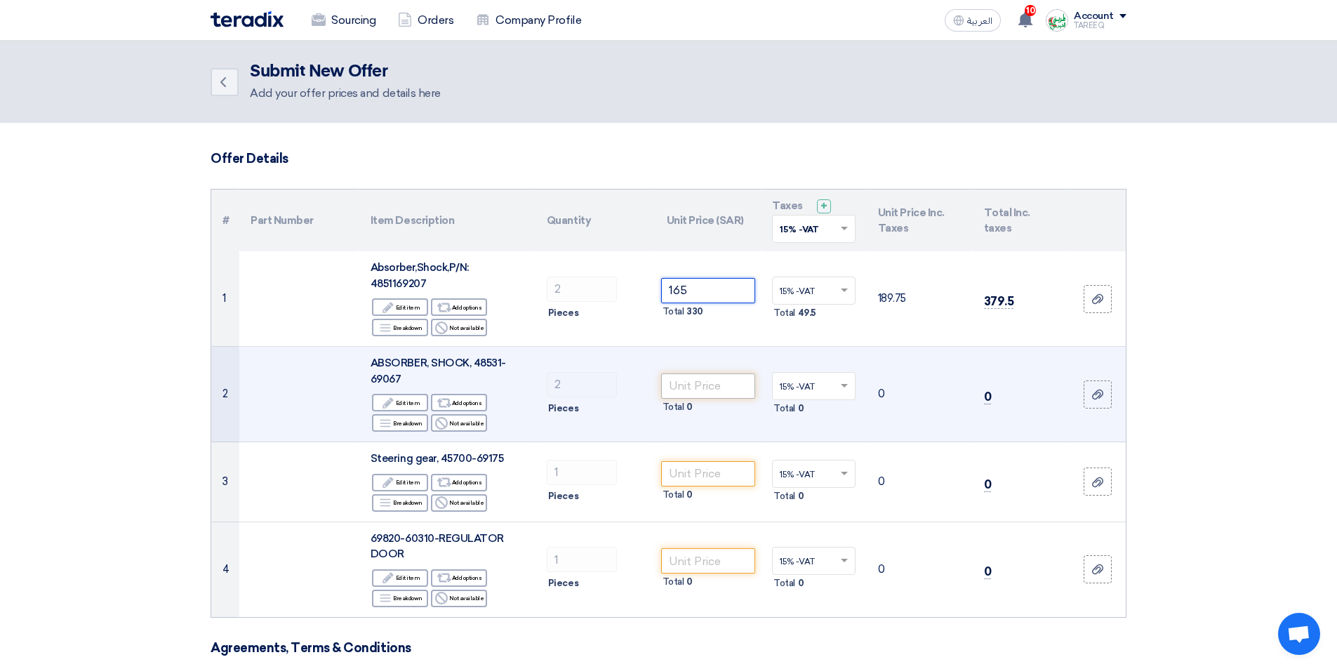
type input "165"
click at [707, 385] on input "number" at bounding box center [708, 385] width 95 height 25
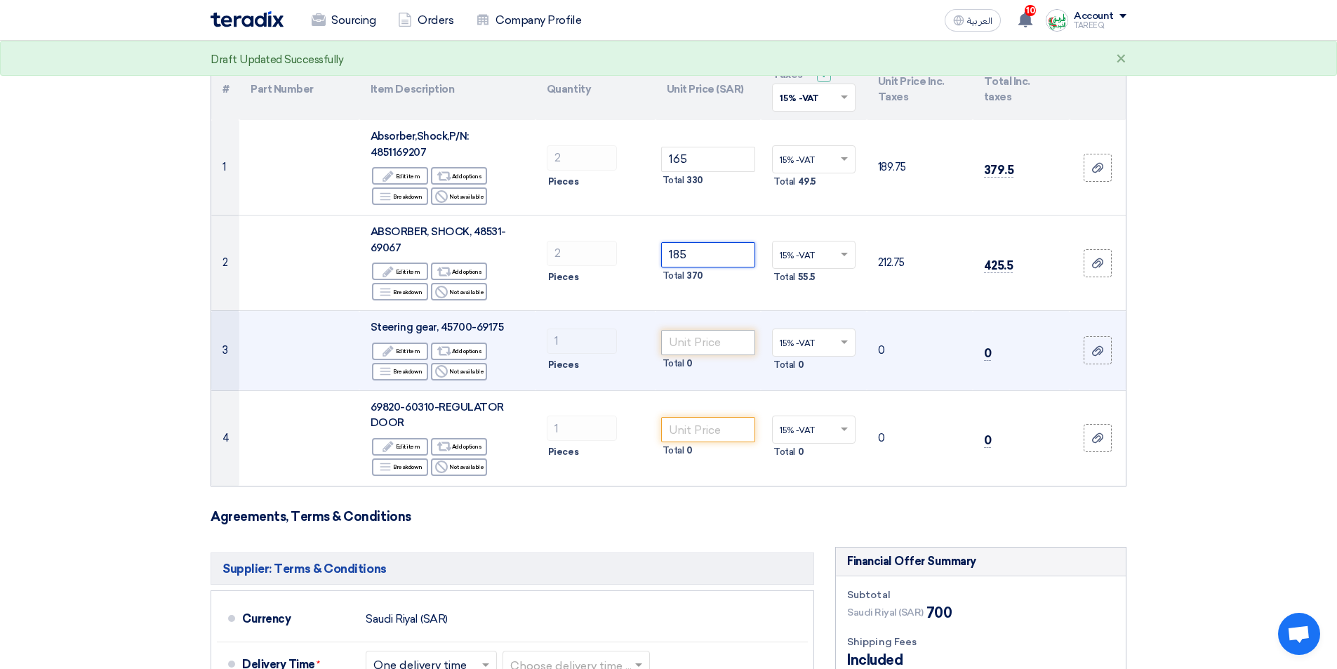
scroll to position [211, 0]
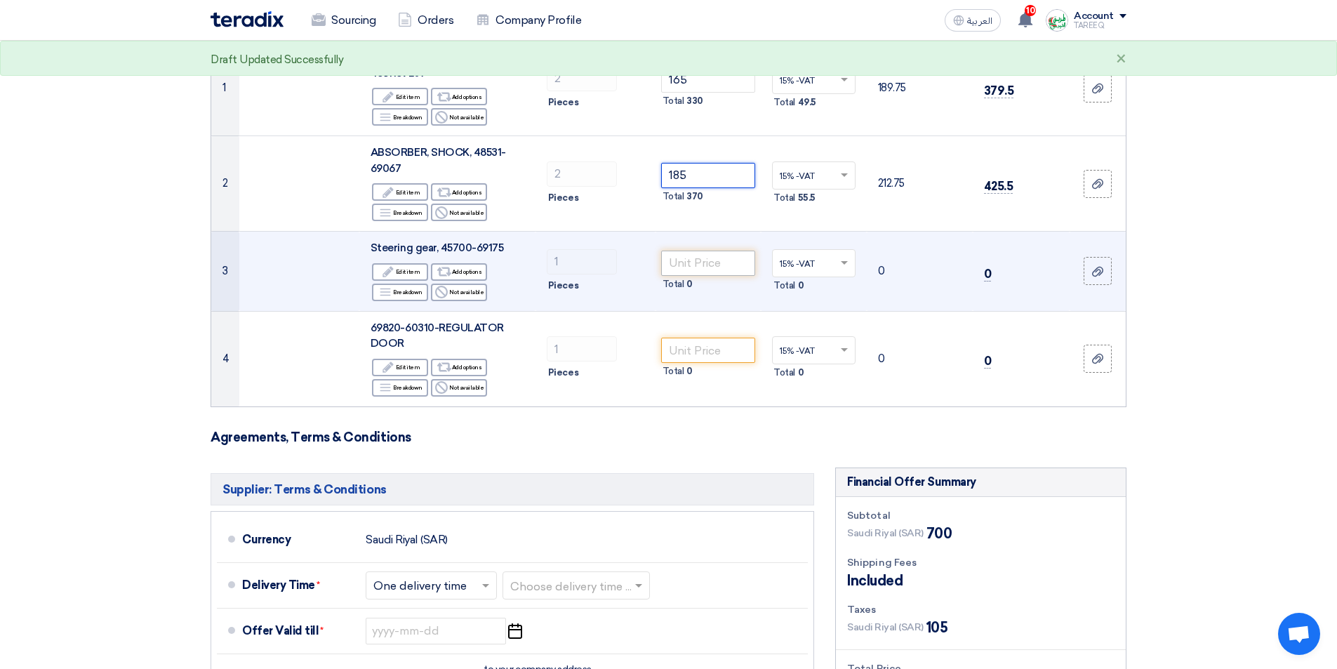
type input "185"
click at [688, 265] on input "number" at bounding box center [708, 263] width 95 height 25
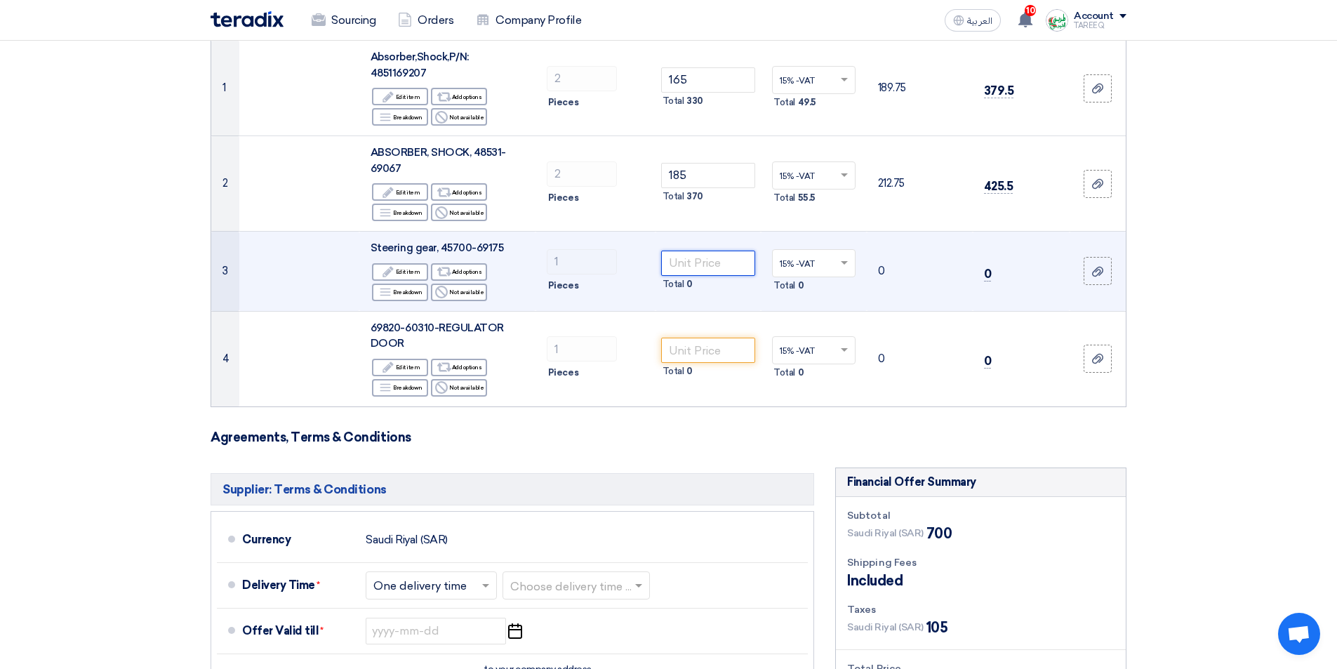
click at [706, 267] on input "number" at bounding box center [708, 263] width 95 height 25
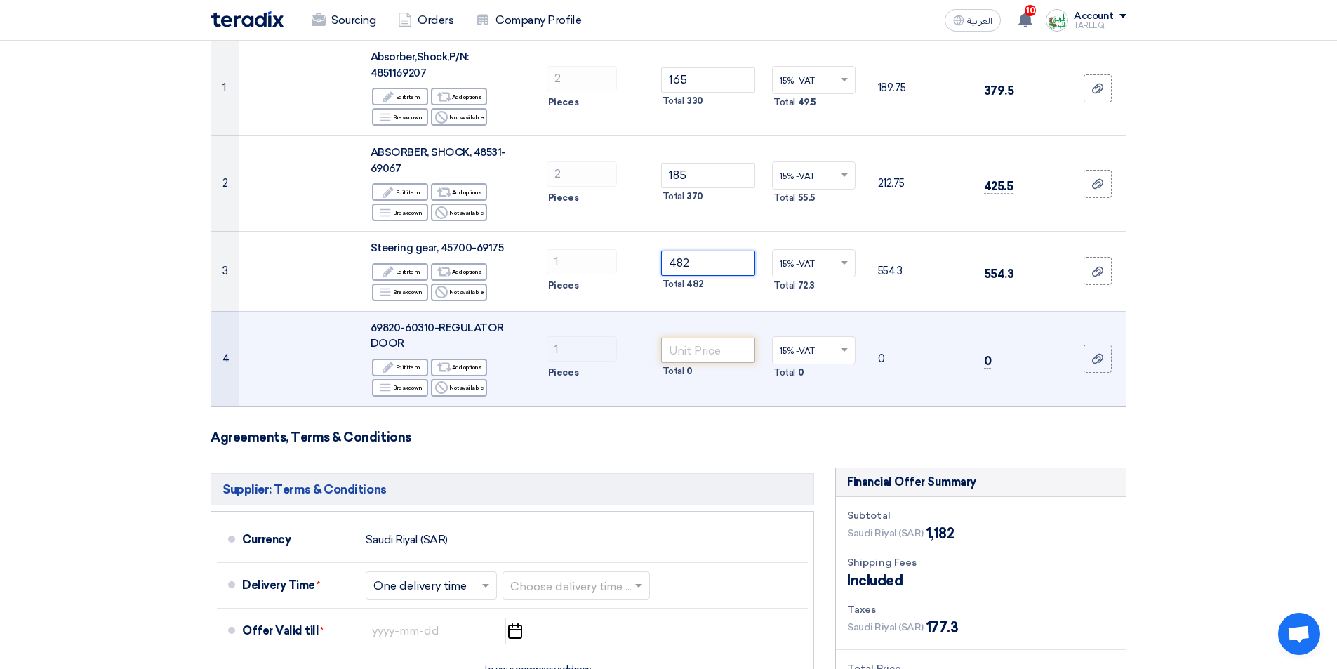
type input "482"
click at [691, 352] on input "number" at bounding box center [708, 350] width 95 height 25
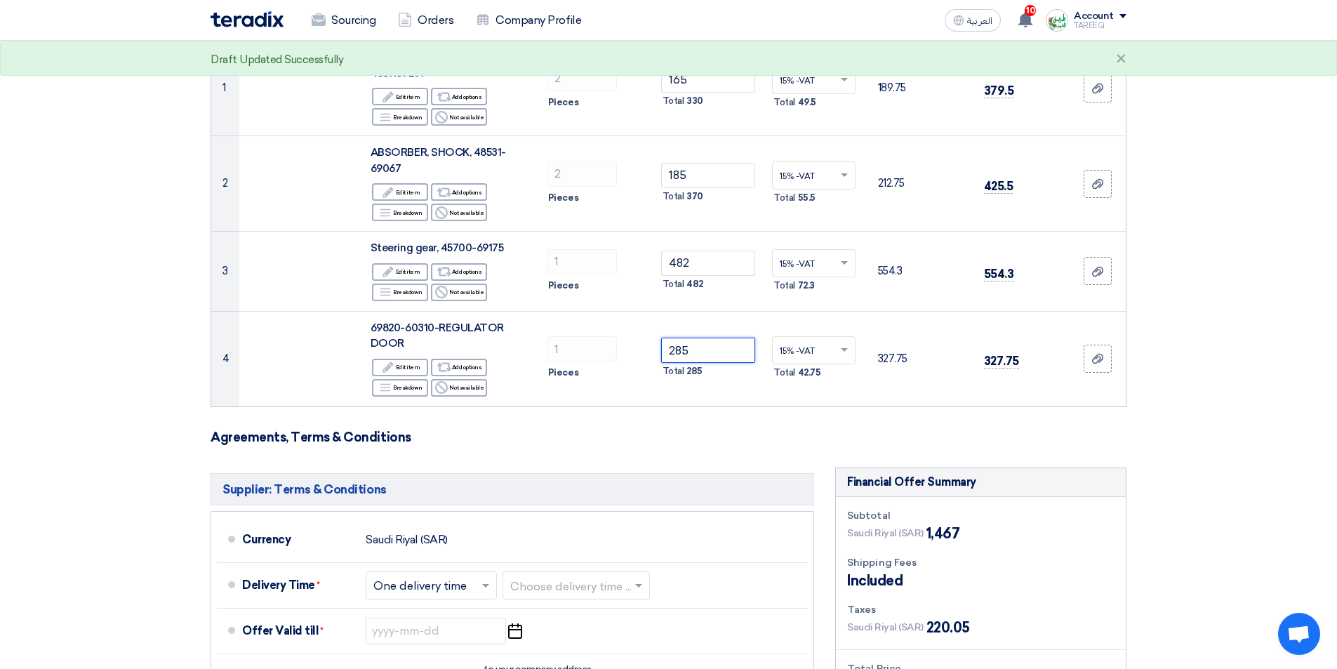
type input "285"
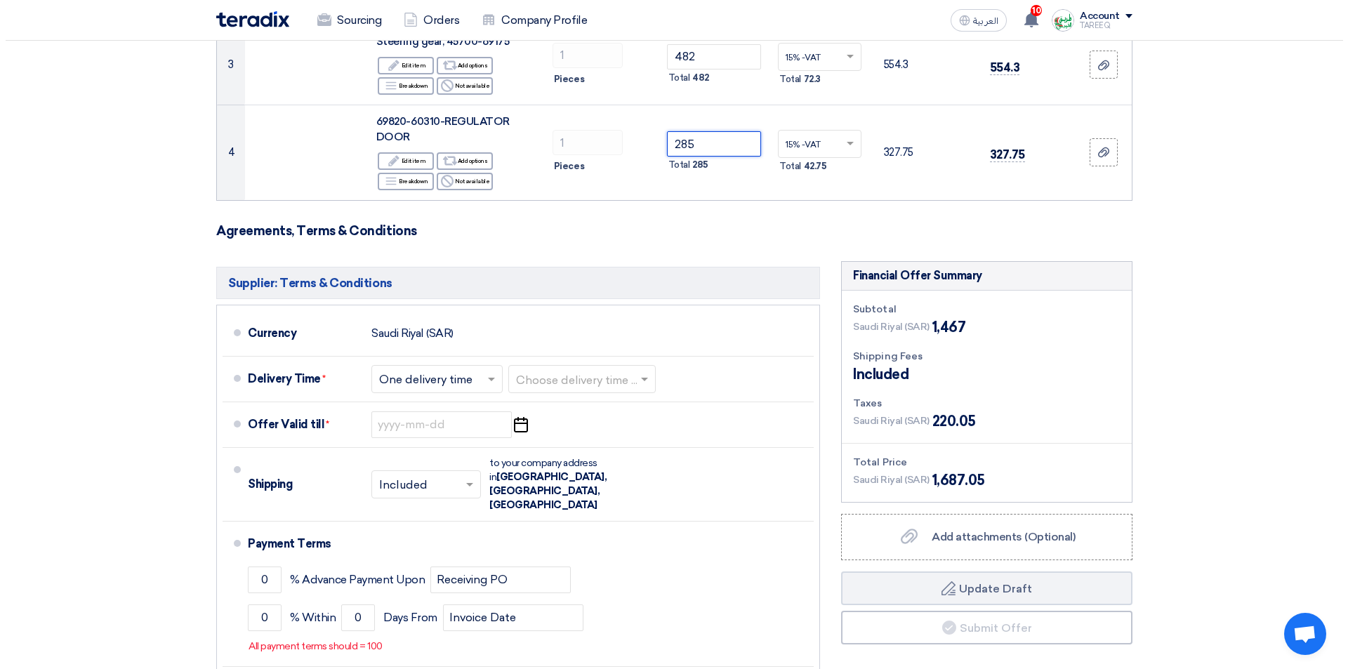
scroll to position [491, 0]
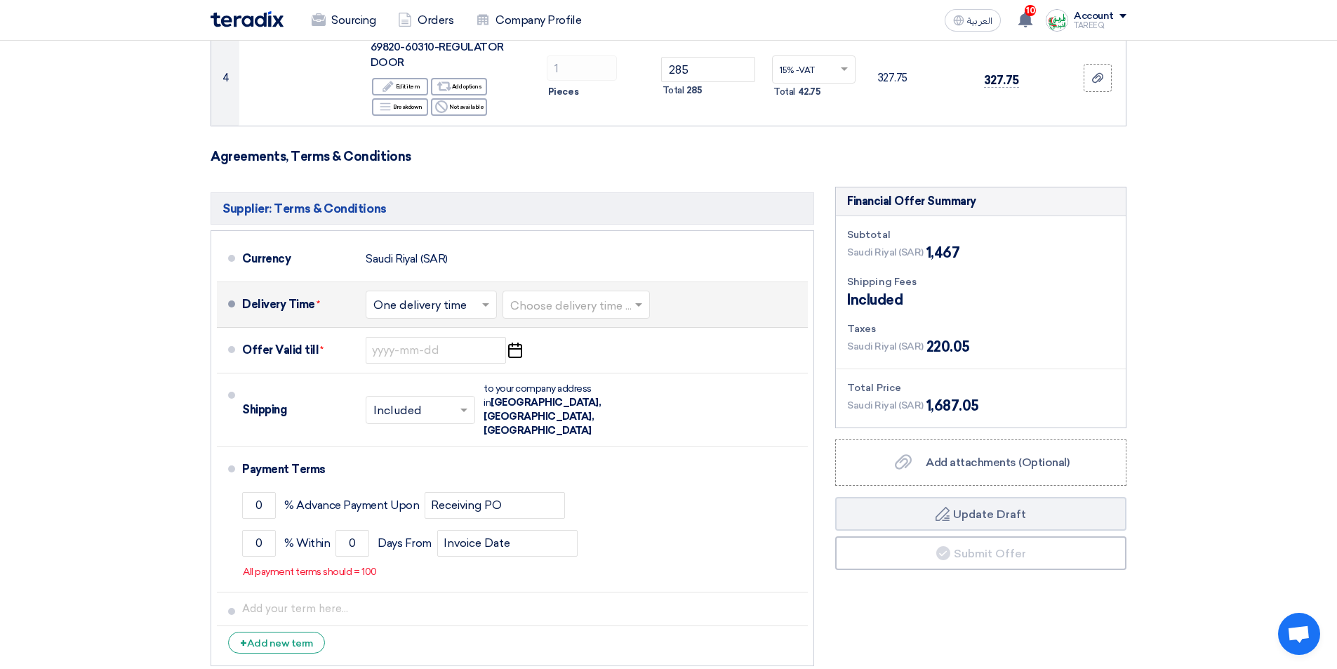
click at [573, 305] on input "text" at bounding box center [576, 305] width 133 height 20
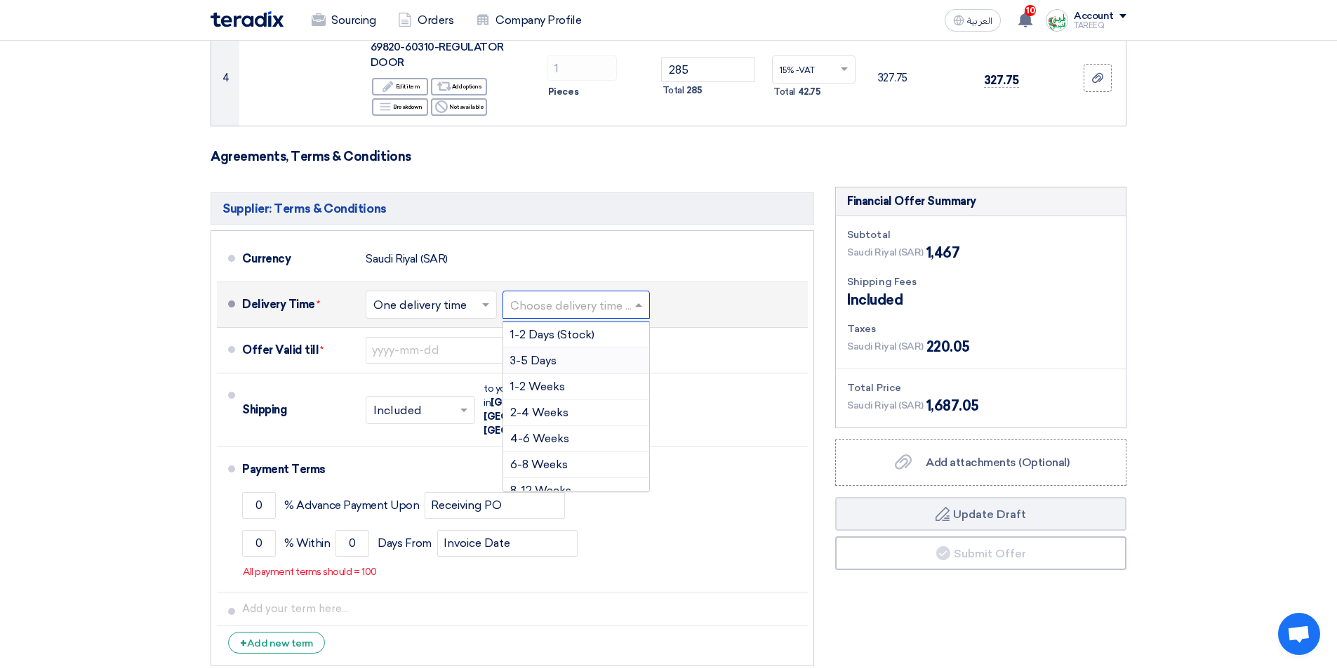
click at [550, 366] on span "3-5 Days" at bounding box center [533, 360] width 46 height 13
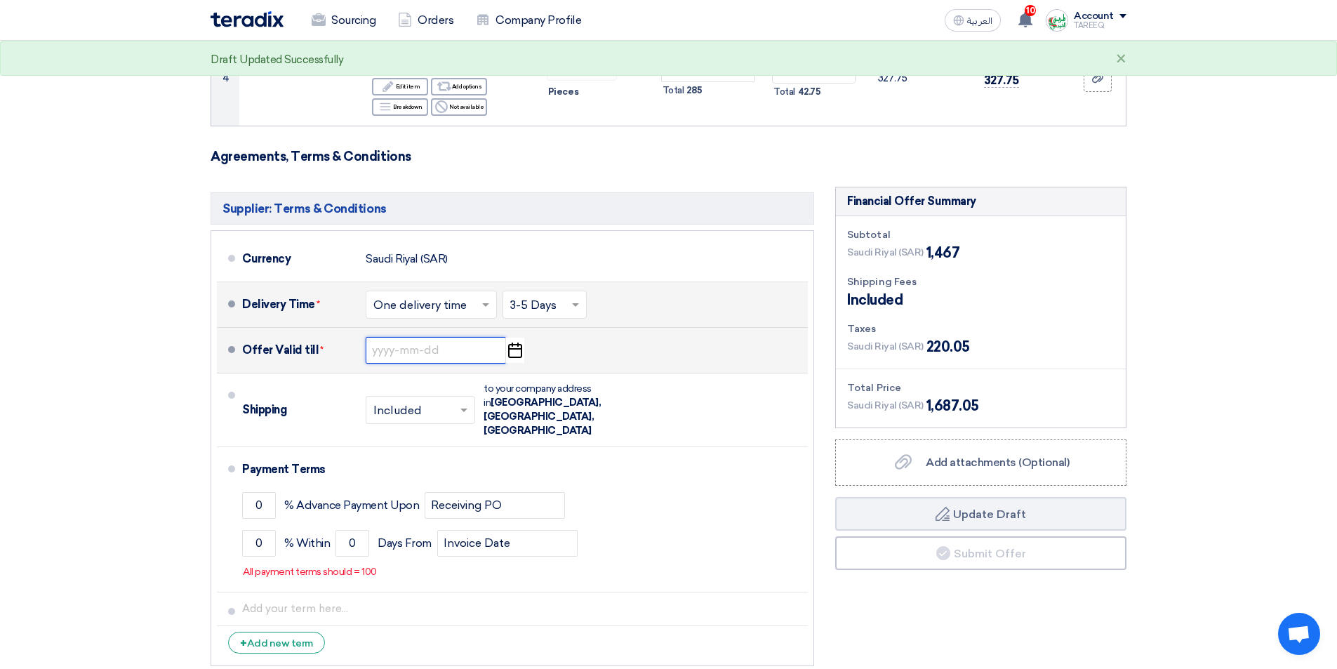
click at [427, 353] on input at bounding box center [436, 350] width 140 height 27
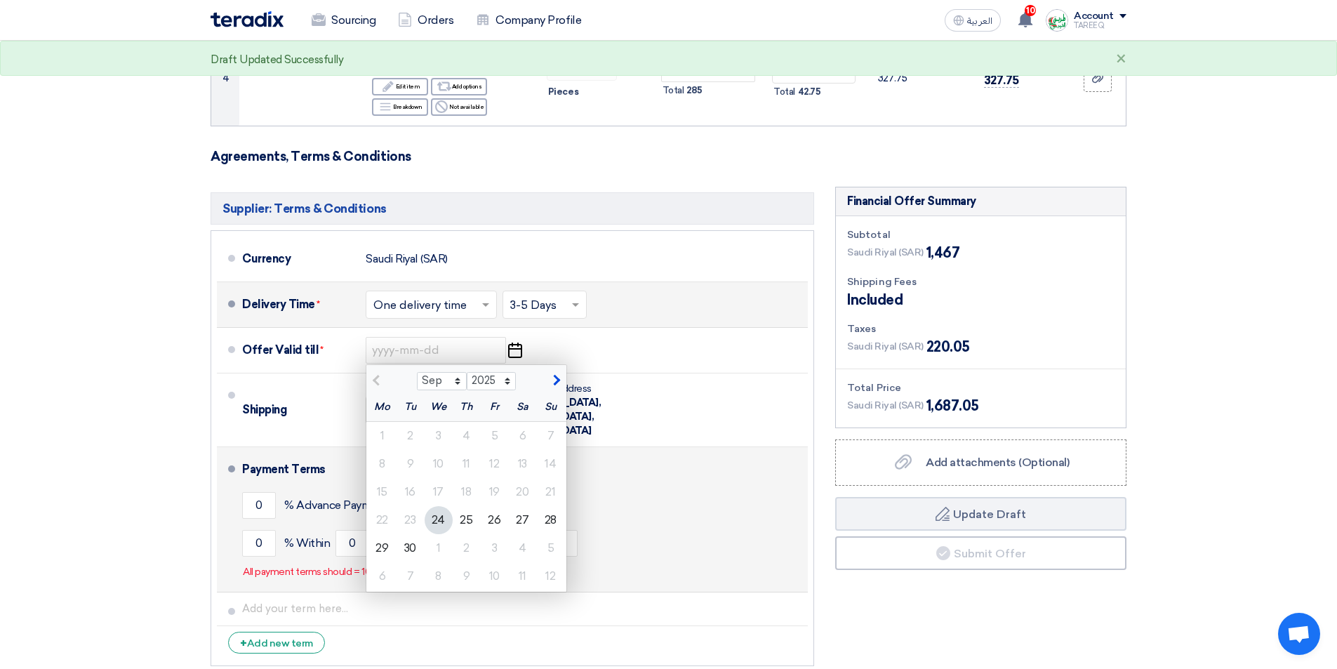
click at [407, 548] on div "30" at bounding box center [411, 548] width 28 height 28
type input "9/30/2025"
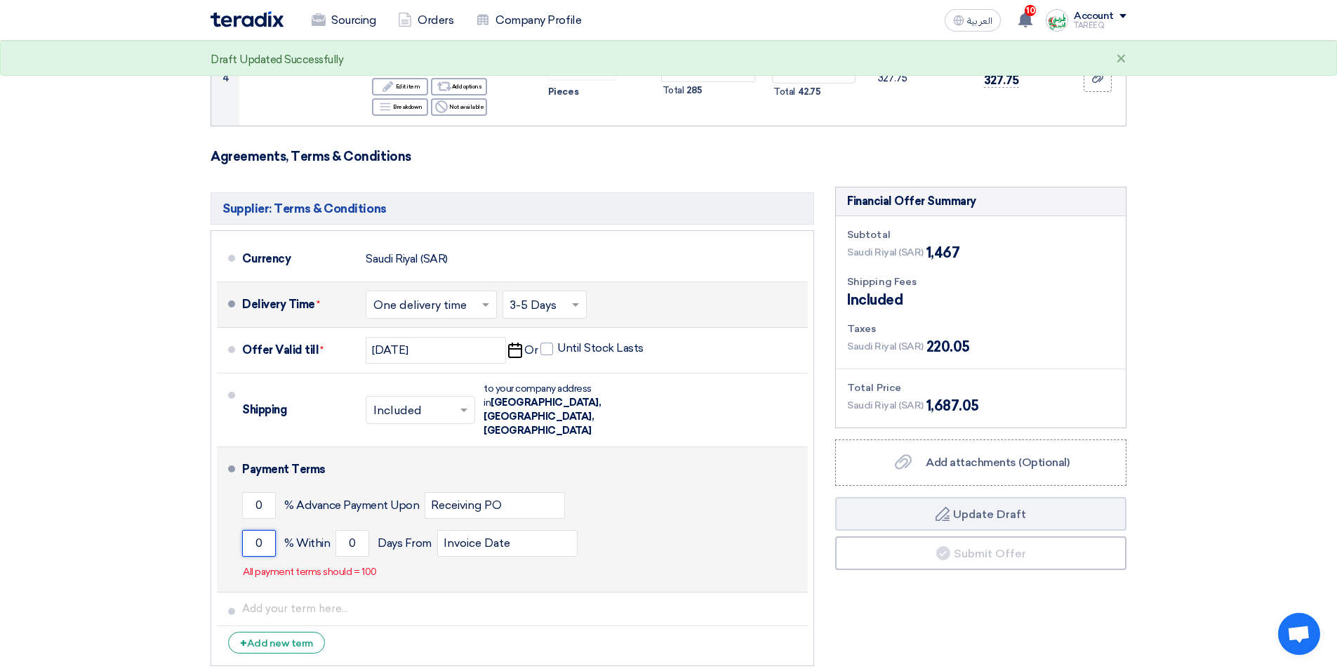
click at [242, 530] on input "0" at bounding box center [259, 543] width 34 height 27
type input "100"
click at [343, 530] on input "0" at bounding box center [352, 543] width 34 height 27
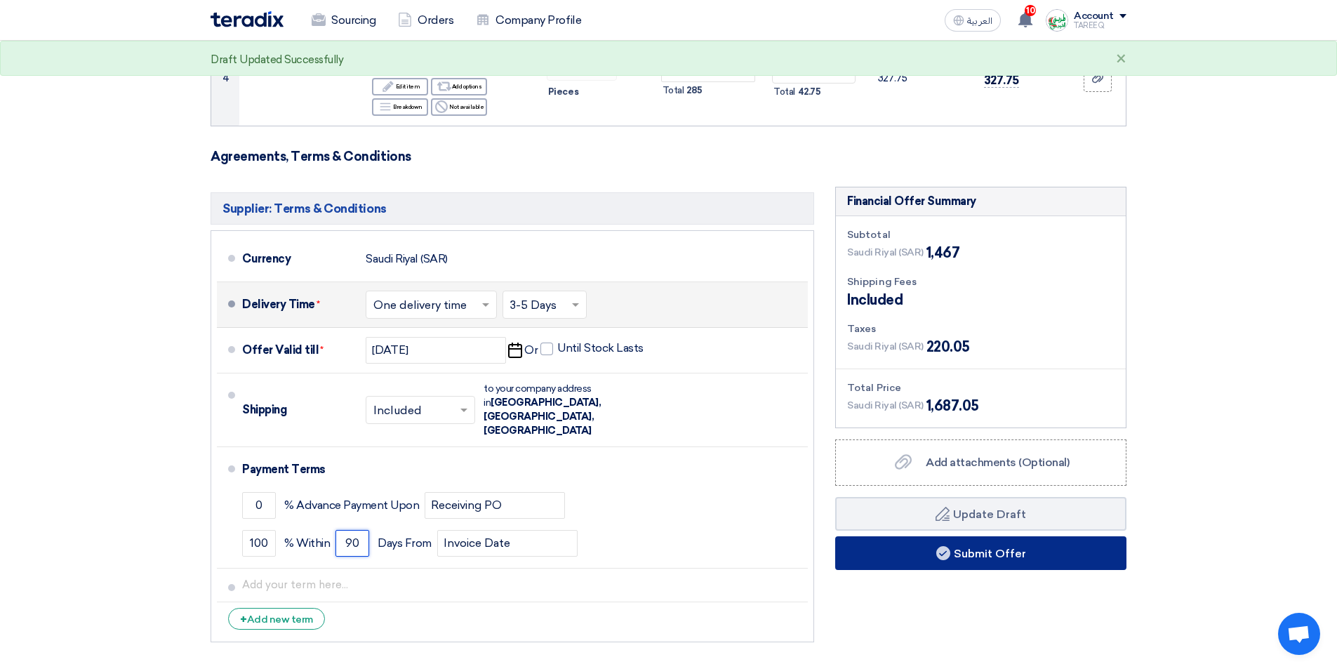
type input "90"
click at [905, 562] on button "Submit Offer" at bounding box center [980, 553] width 291 height 34
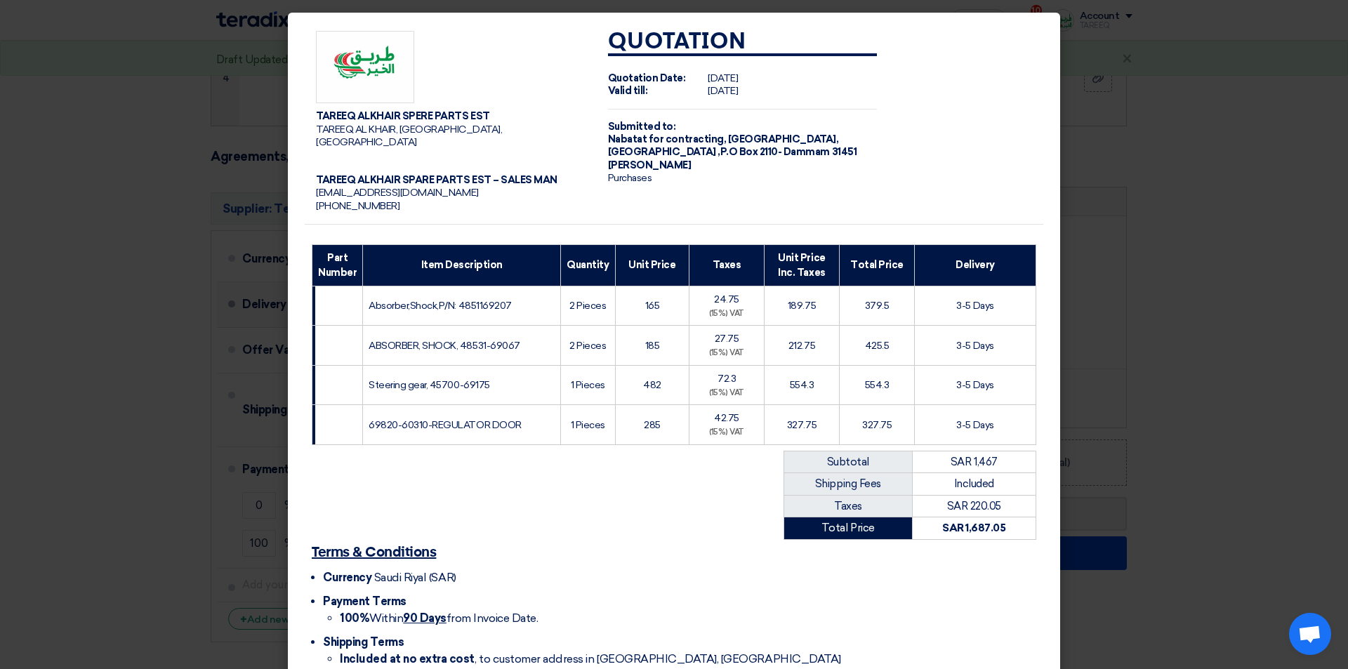
scroll to position [75, 0]
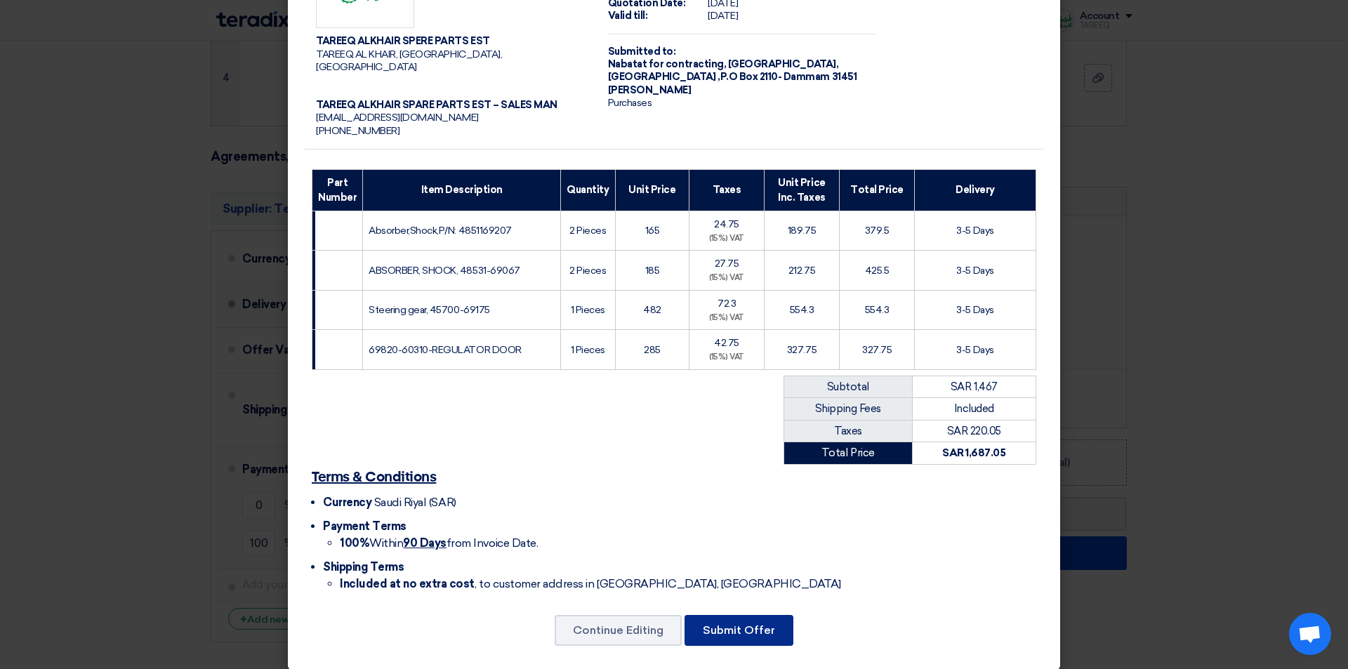
click at [755, 618] on button "Submit Offer" at bounding box center [738, 630] width 109 height 31
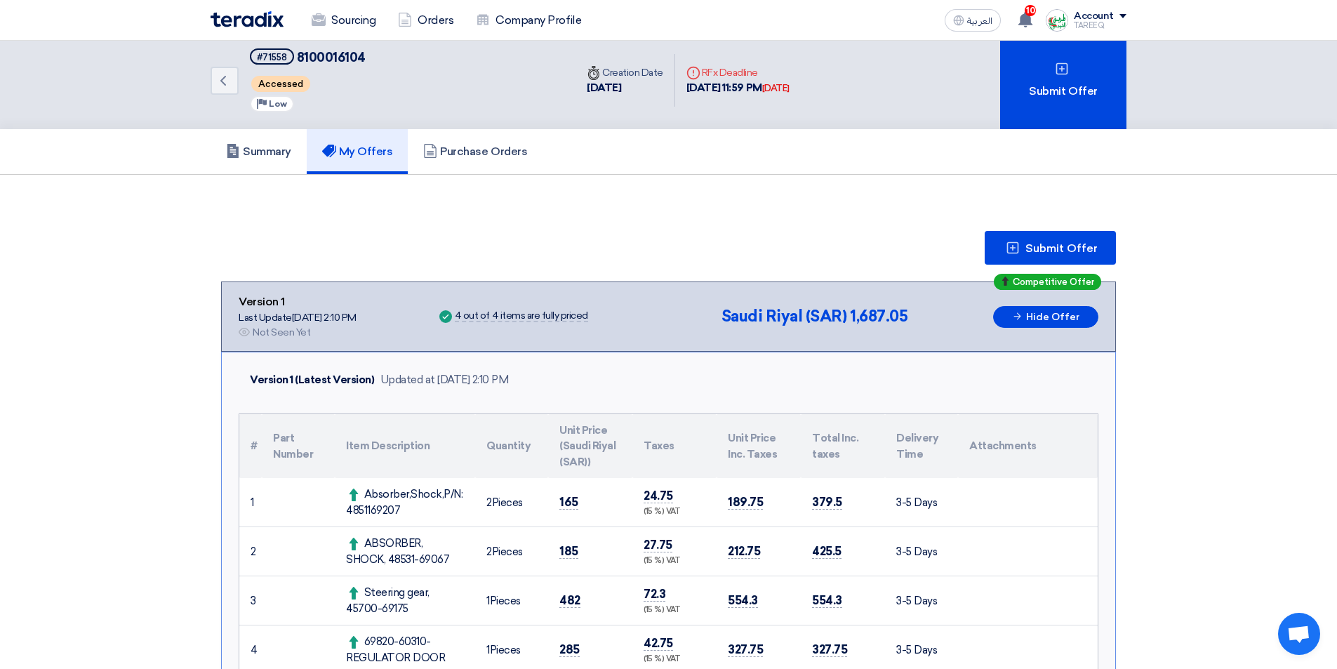
scroll to position [211, 0]
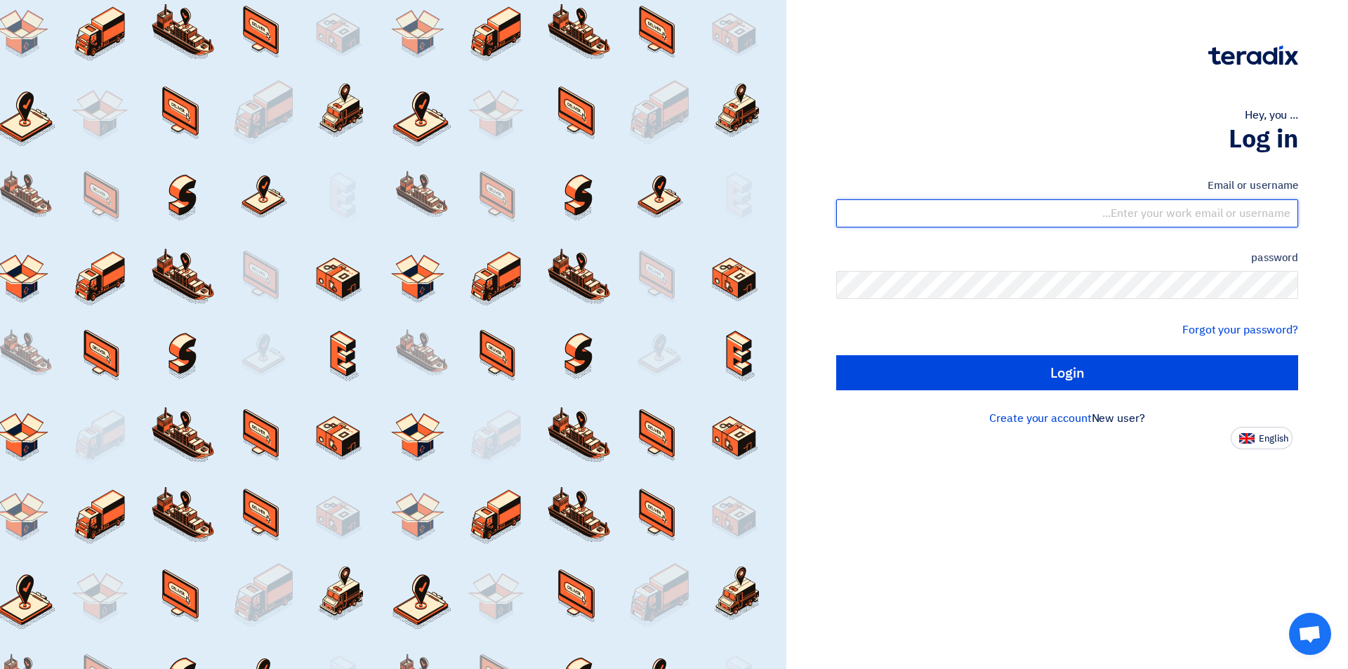
type input "[EMAIL_ADDRESS][DOMAIN_NAME]"
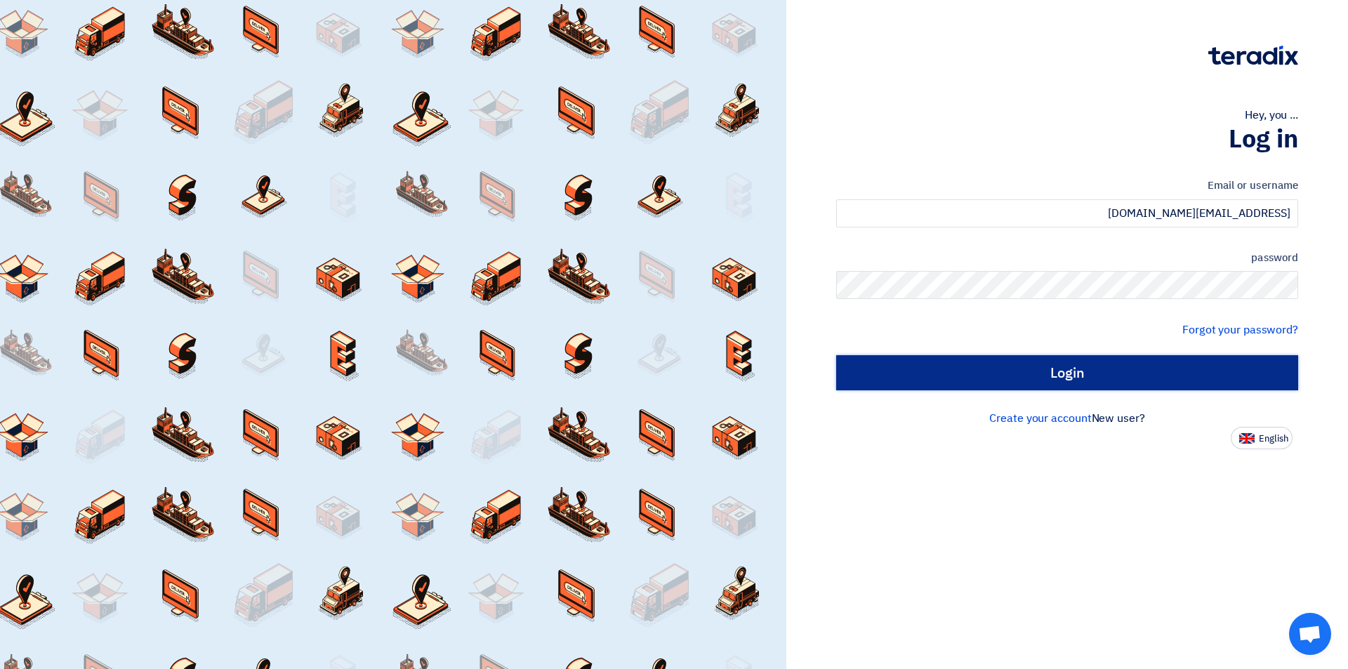
click at [1014, 378] on input "Login" at bounding box center [1067, 372] width 462 height 35
type input "Sign in"
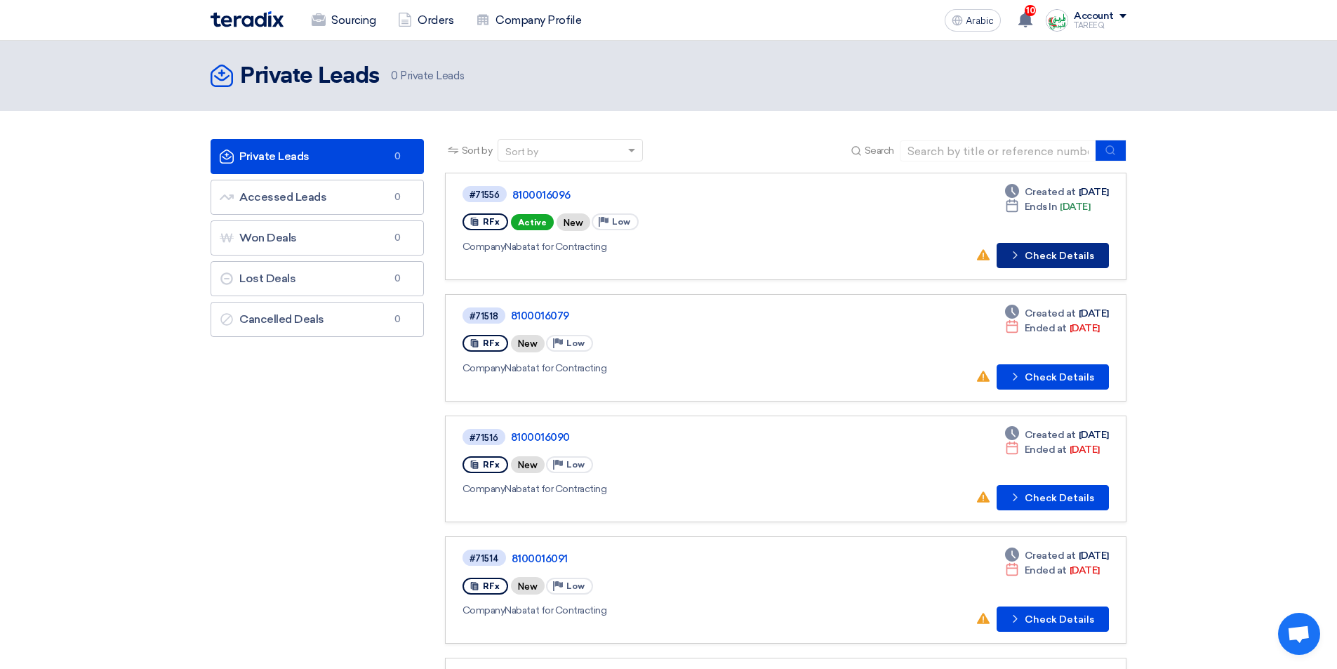
click at [1043, 252] on font "Check Details" at bounding box center [1059, 256] width 69 height 12
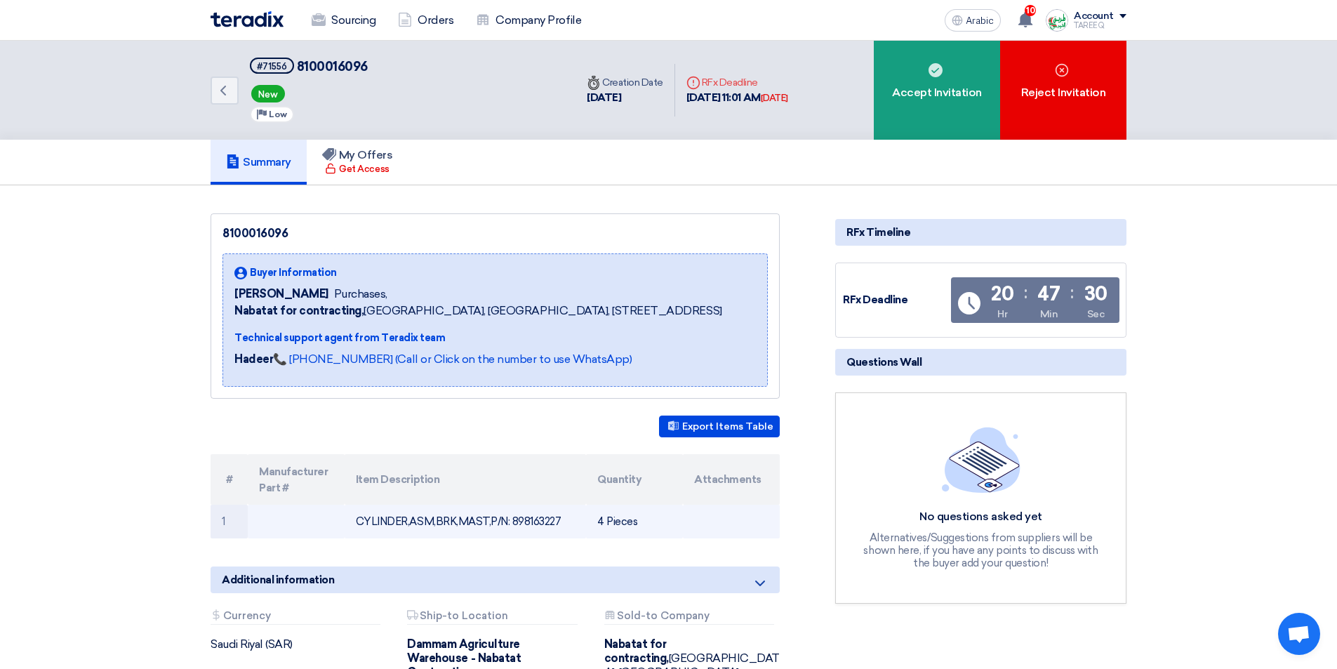
click at [536, 524] on font "CYLINDER,ASM,BRK,MAST,P/N: 898163227" at bounding box center [459, 521] width 206 height 13
click at [536, 523] on font "CYLINDER,ASM,BRK,MAST,P/N: 898163227" at bounding box center [459, 521] width 206 height 13
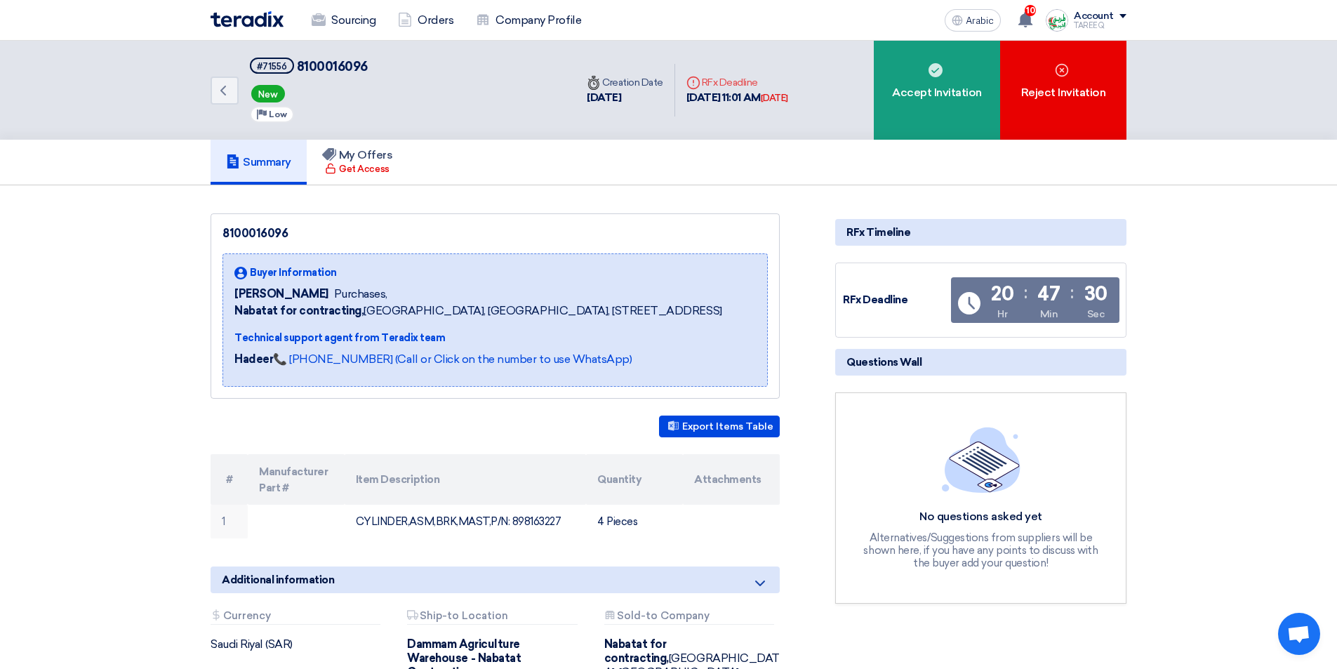
copy font "898163227"
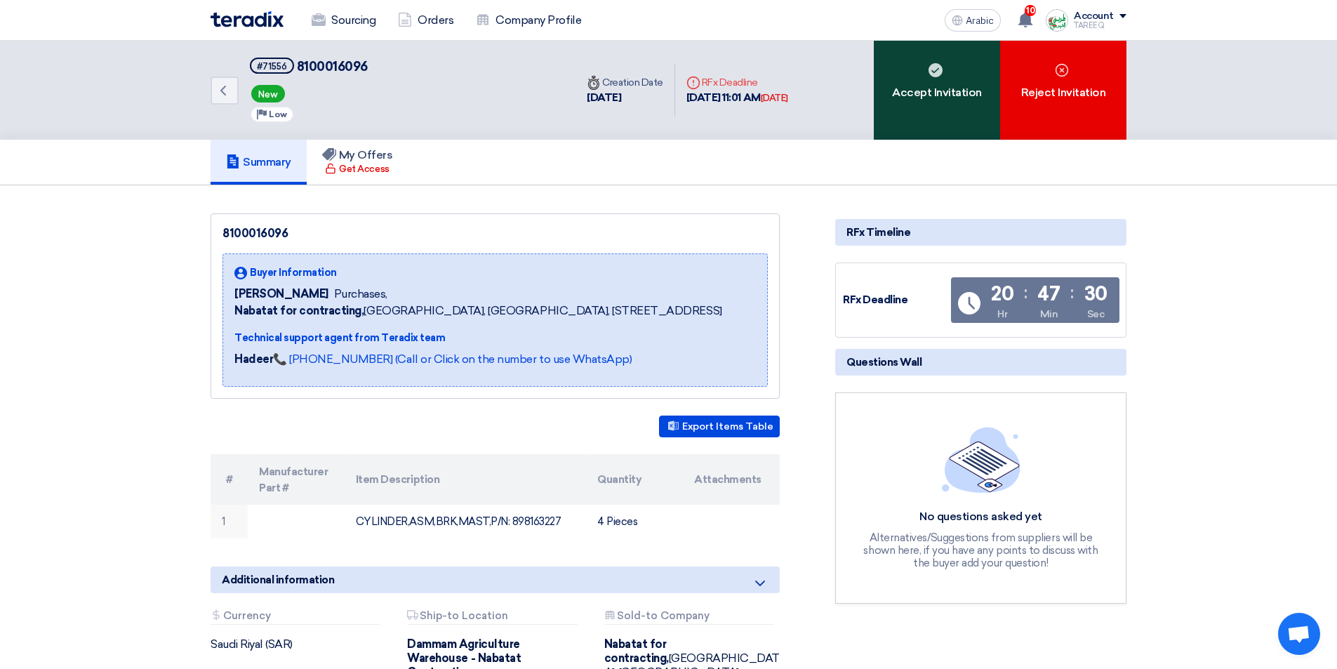
click at [929, 93] on font "Accept Invitation" at bounding box center [937, 92] width 90 height 13
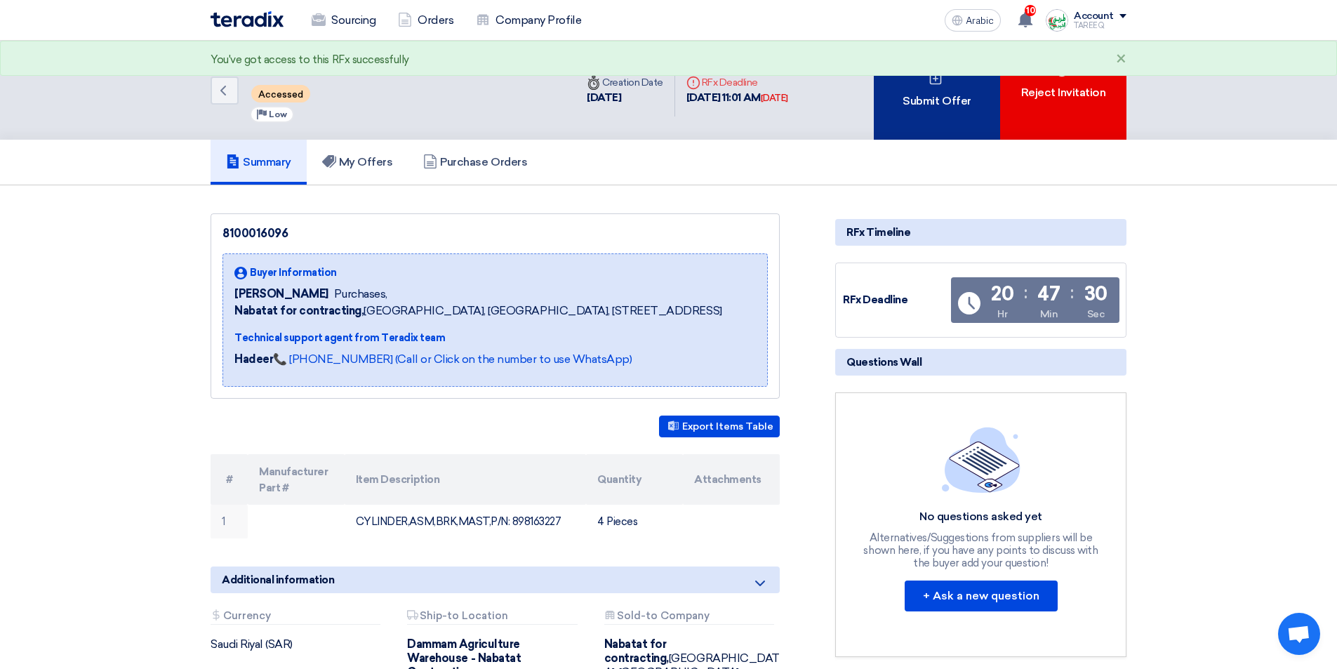
click at [931, 93] on font "Submit Offer" at bounding box center [937, 101] width 68 height 17
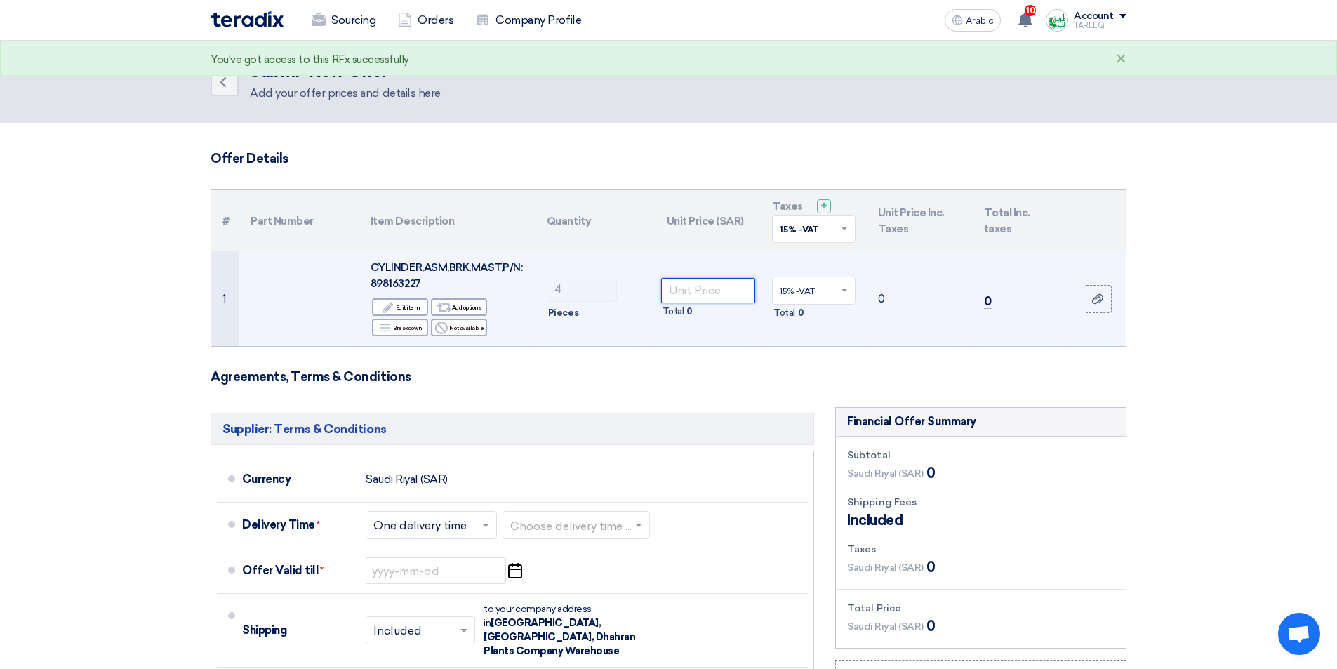
click at [719, 279] on input "number" at bounding box center [708, 290] width 95 height 25
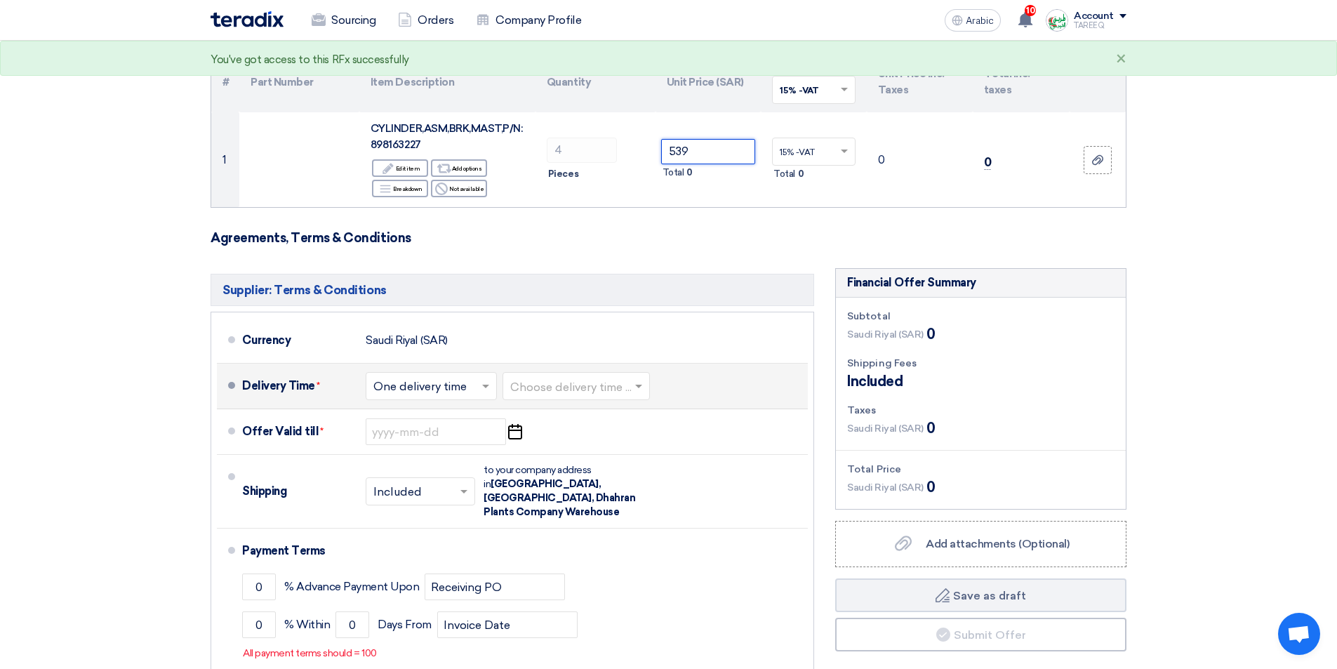
scroll to position [140, 0]
type input "539"
click at [562, 387] on input "text" at bounding box center [576, 386] width 133 height 20
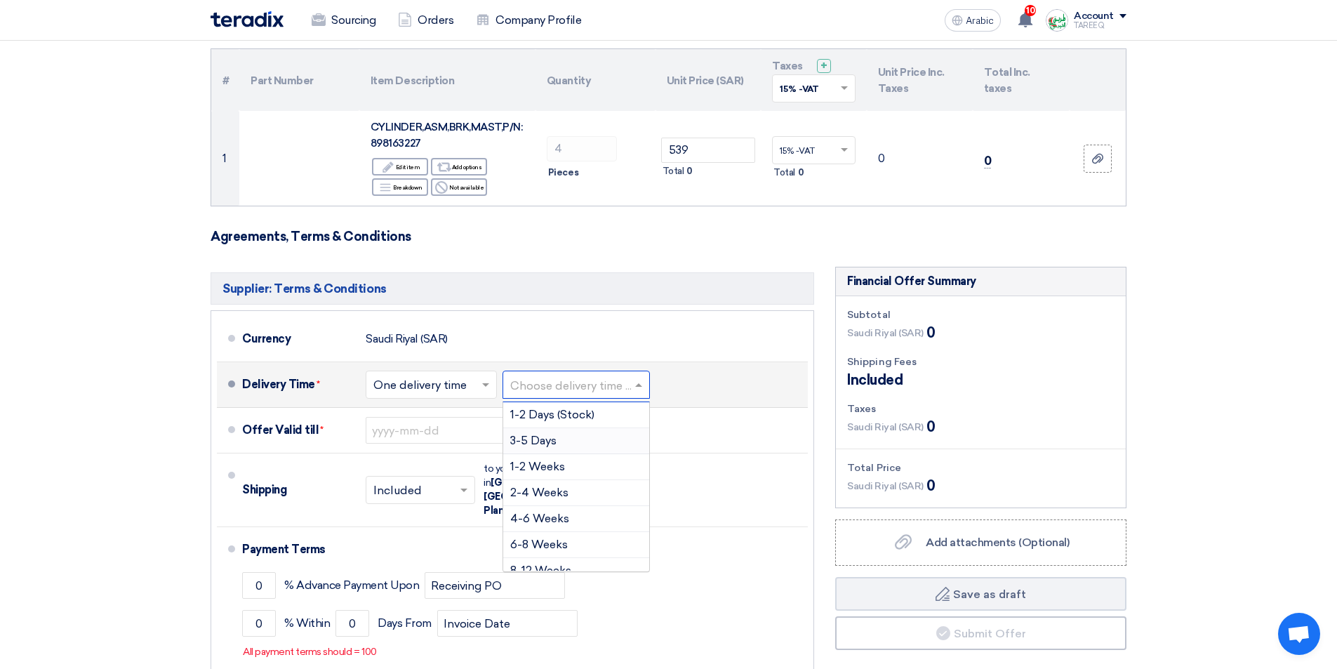
click at [517, 442] on font "3-5 Days" at bounding box center [533, 440] width 46 height 13
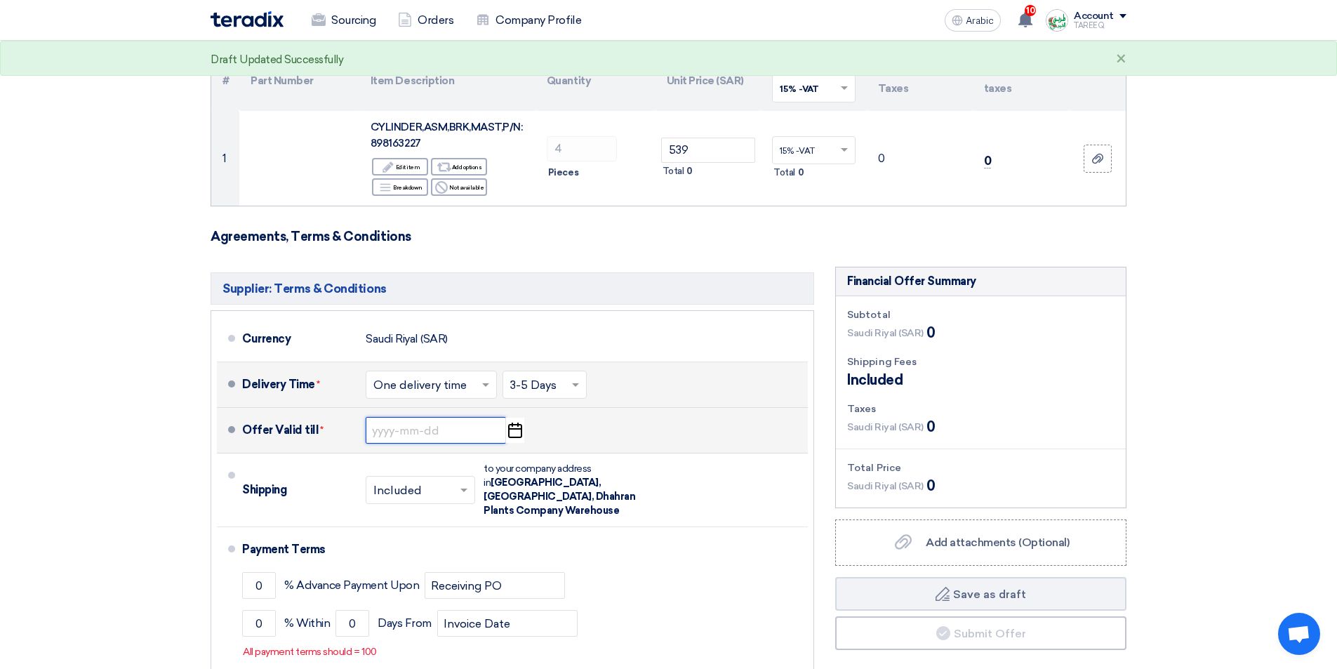
click at [401, 434] on input at bounding box center [436, 430] width 140 height 27
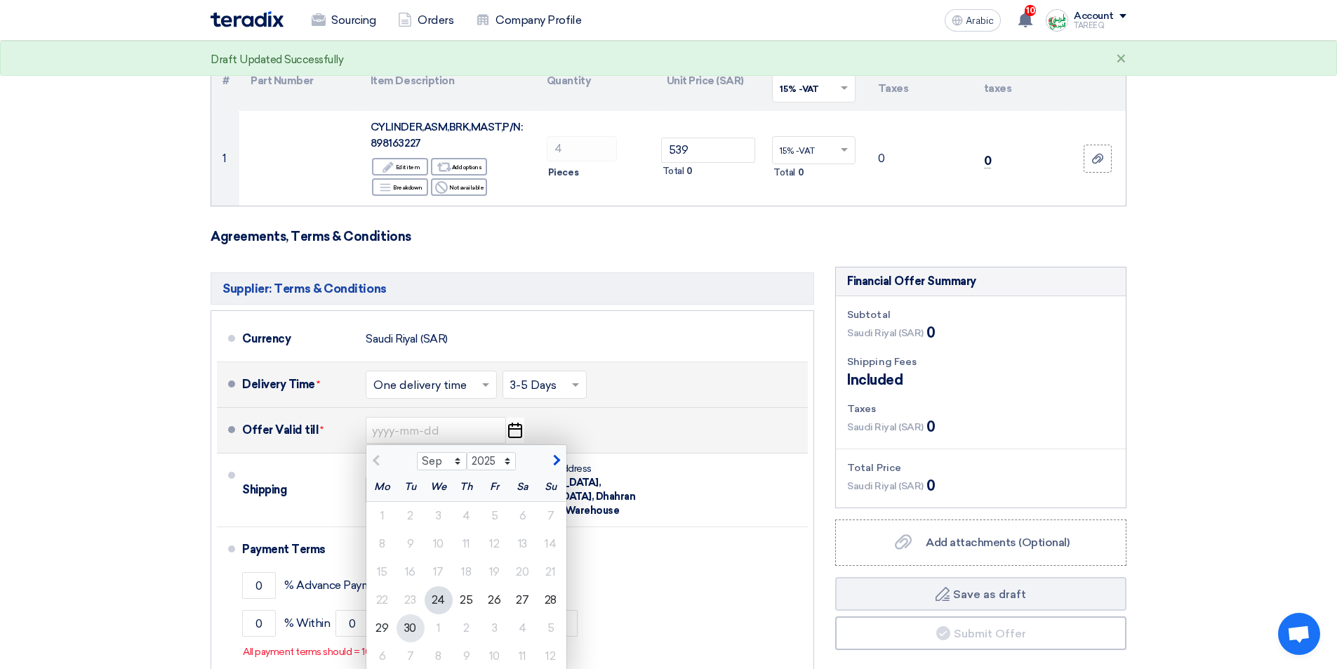
click at [410, 629] on font "30" at bounding box center [410, 627] width 12 height 13
type input "9/30/2025"
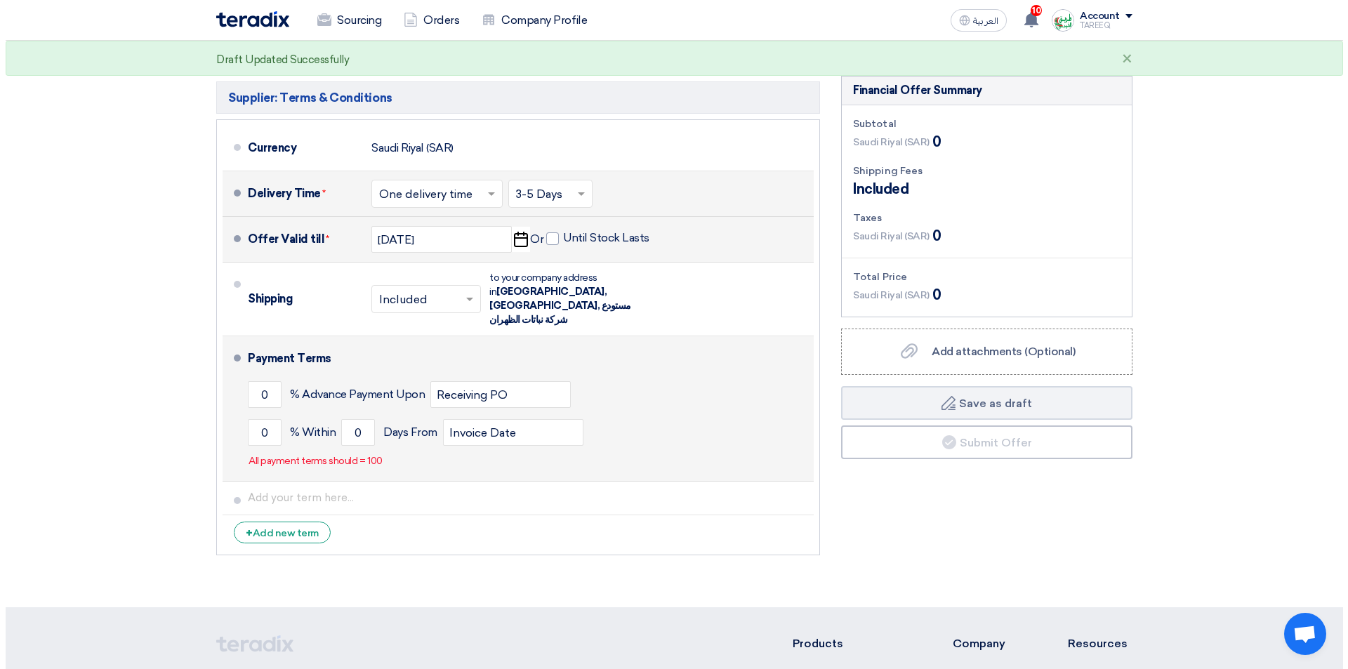
scroll to position [421, 0]
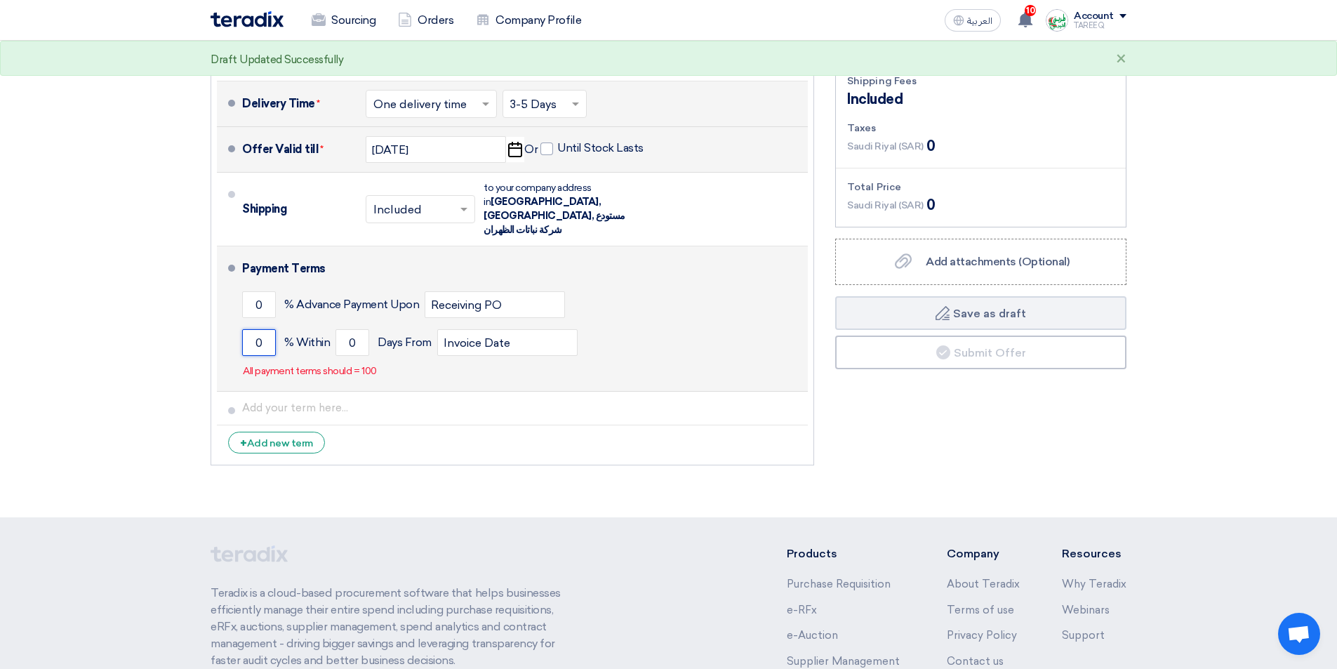
click at [246, 331] on input "0" at bounding box center [259, 342] width 34 height 27
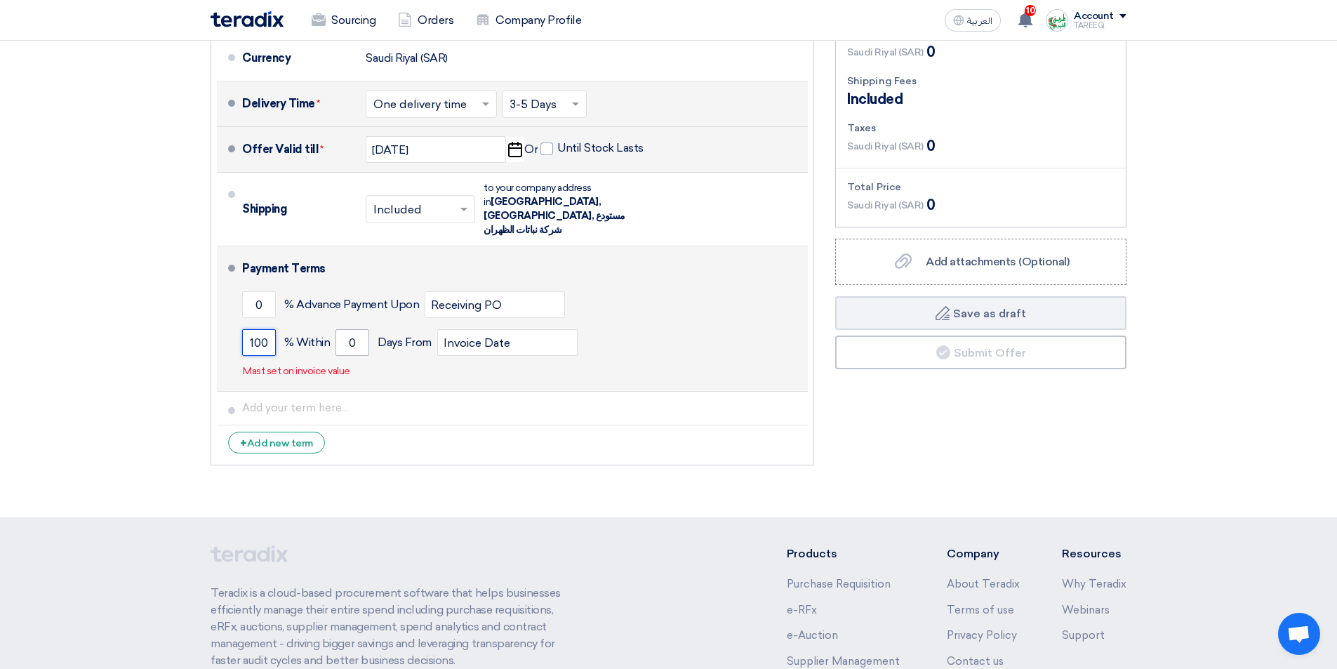
type input "100"
click at [336, 329] on input "0" at bounding box center [352, 342] width 34 height 27
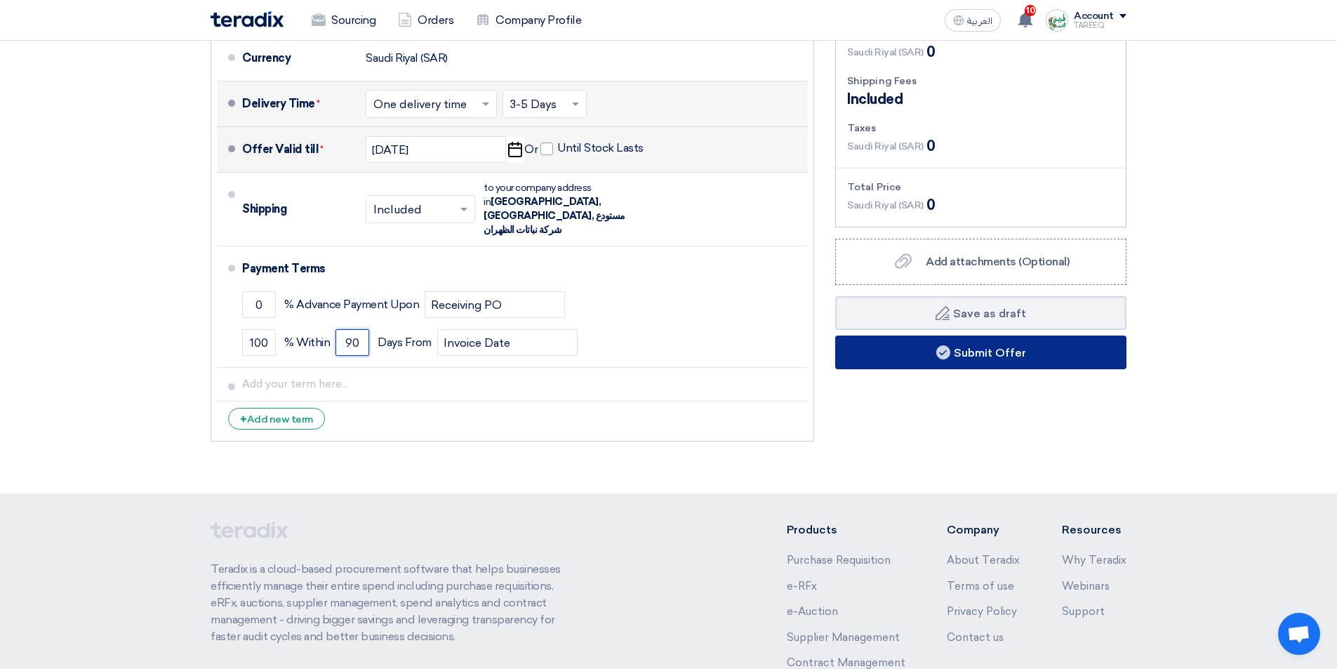
type input "90"
click at [921, 354] on button "Submit Offer" at bounding box center [980, 352] width 291 height 34
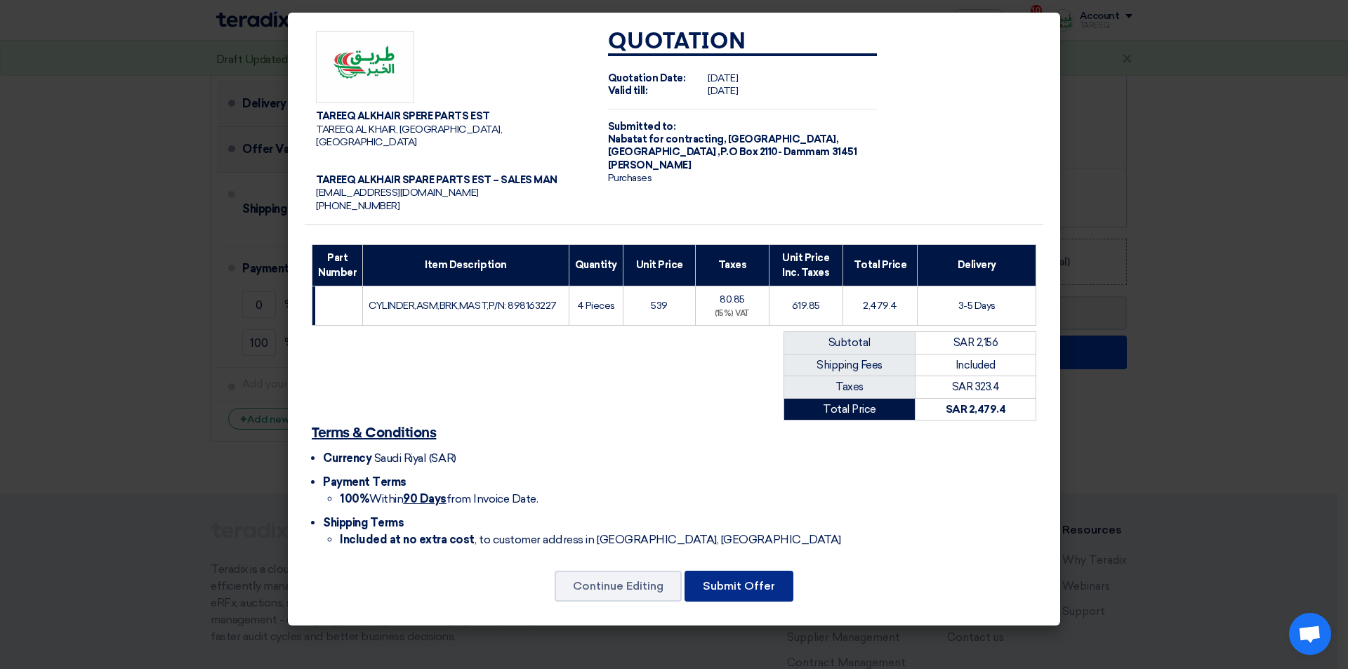
click at [750, 579] on button "Submit Offer" at bounding box center [738, 586] width 109 height 31
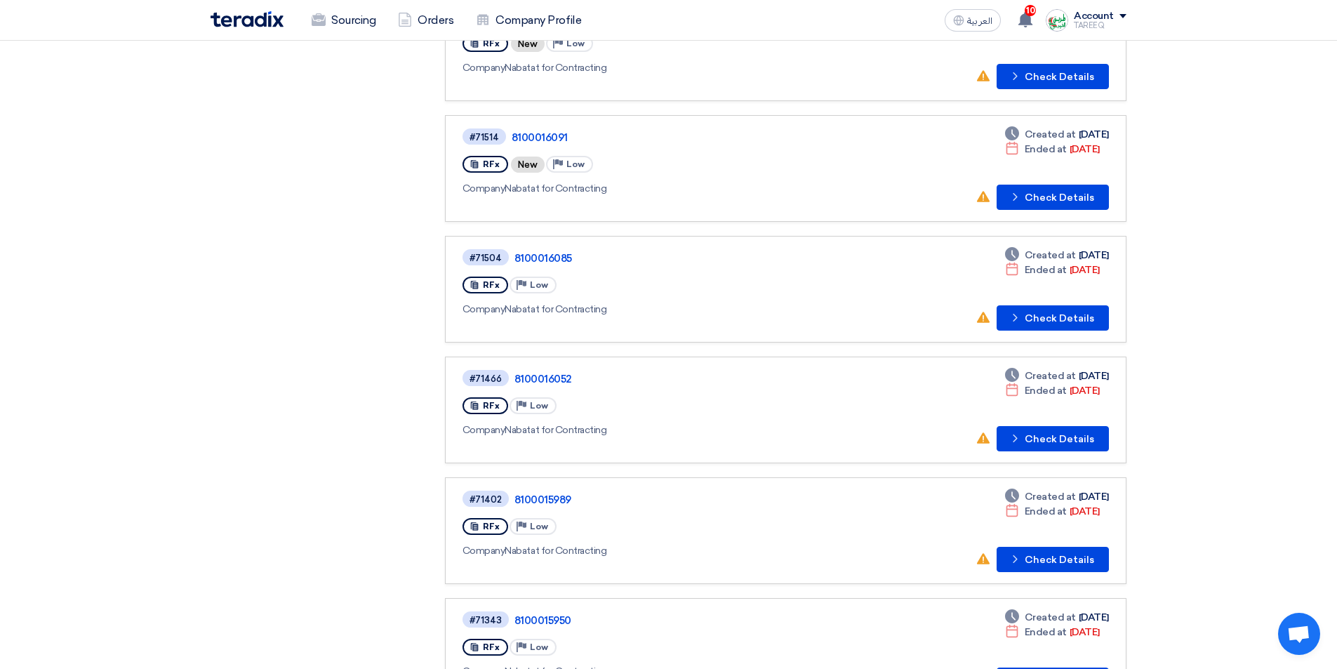
scroll to position [351, 0]
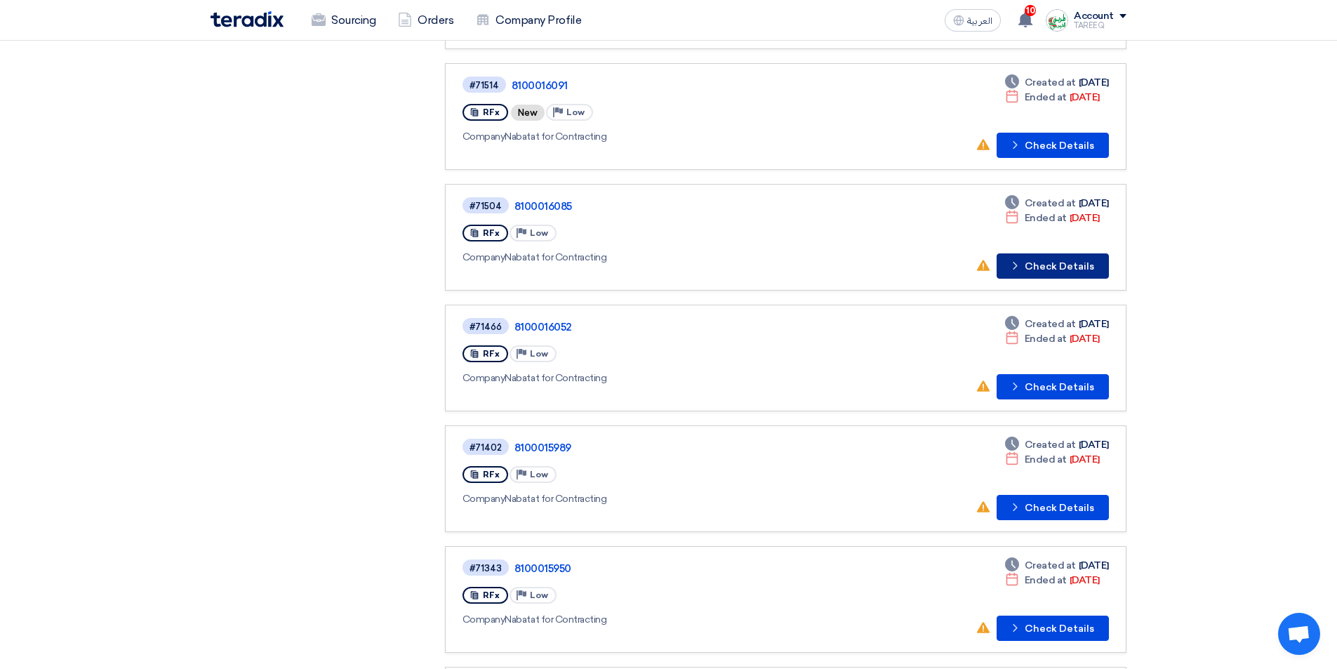
click at [1065, 264] on button "Check details Check Details" at bounding box center [1053, 265] width 112 height 25
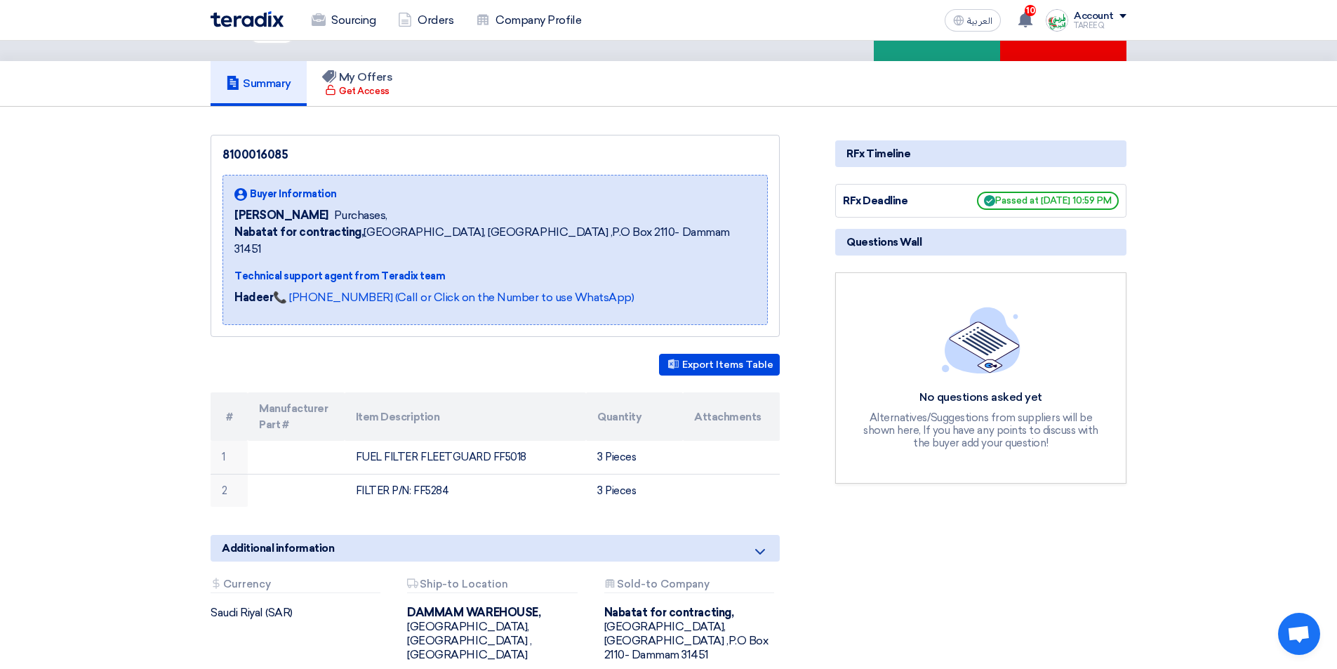
scroll to position [281, 0]
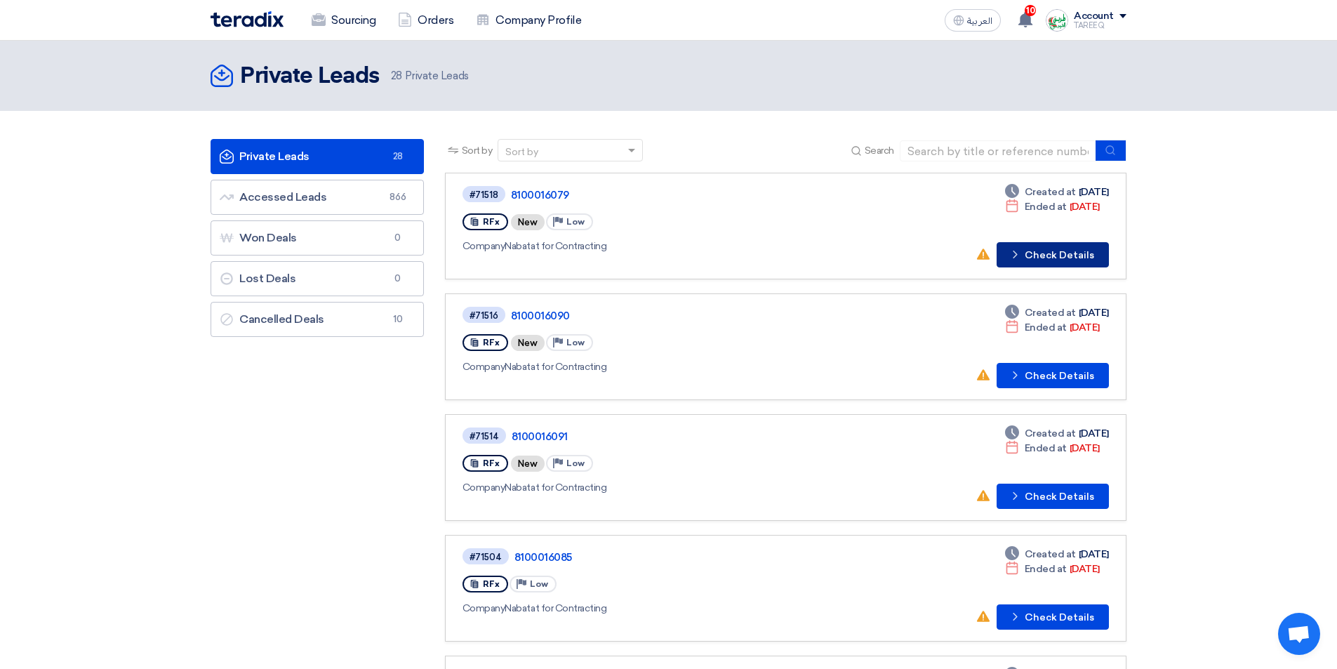
click at [1037, 252] on button "Check details Check Details" at bounding box center [1053, 254] width 112 height 25
click at [1063, 488] on button "Check details Check Details" at bounding box center [1053, 496] width 112 height 25
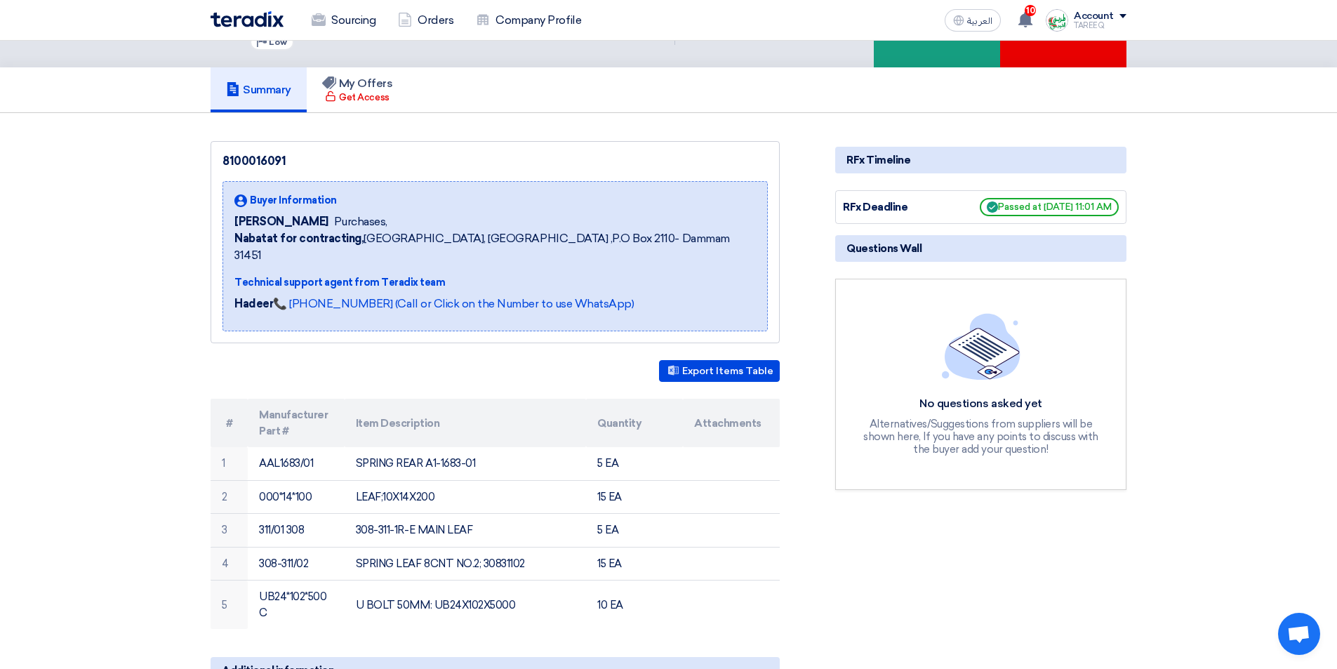
scroll to position [70, 0]
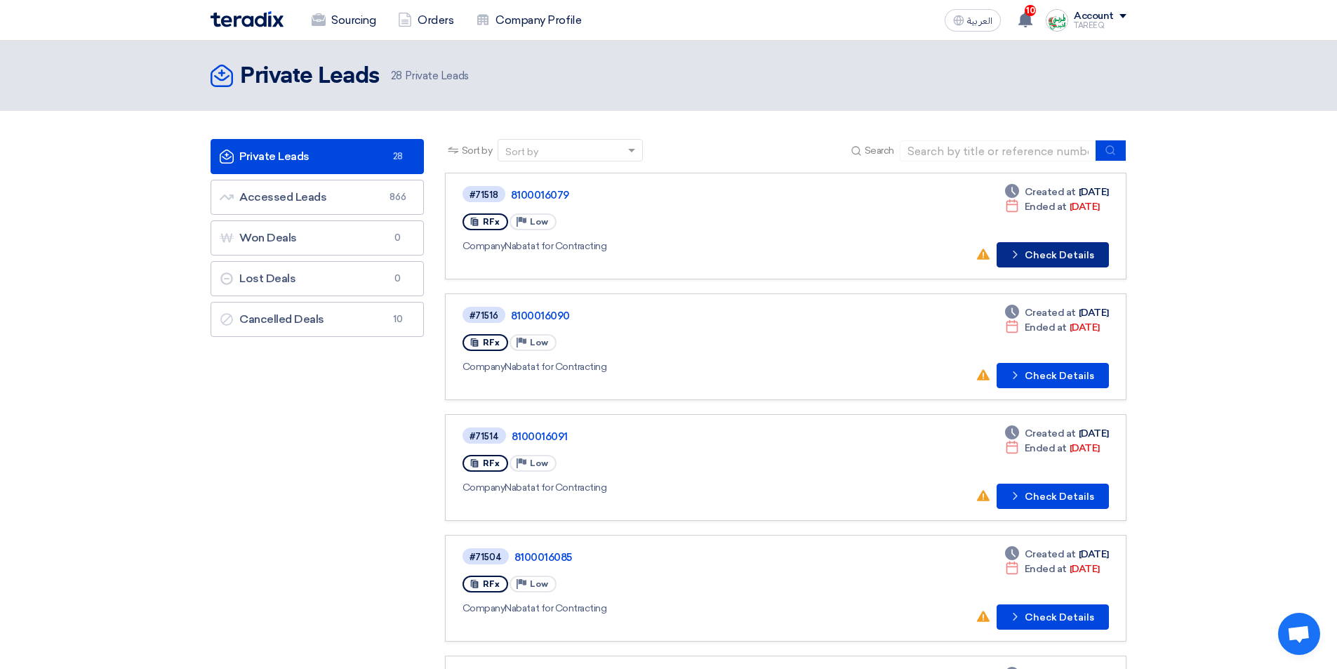
click at [1056, 254] on button "Check details Check Details" at bounding box center [1053, 254] width 112 height 25
